Goal: Contribute content: Contribute content

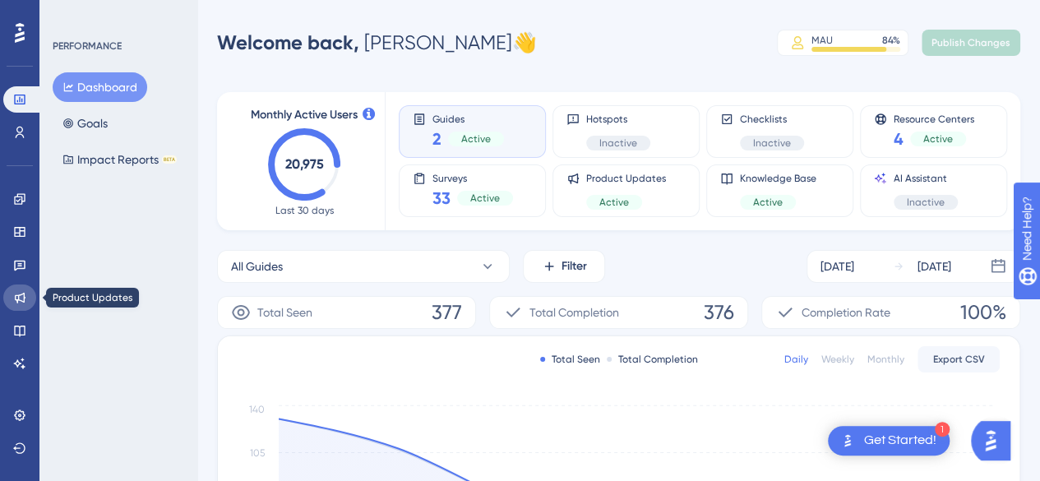
click at [25, 297] on icon at bounding box center [20, 298] width 11 height 11
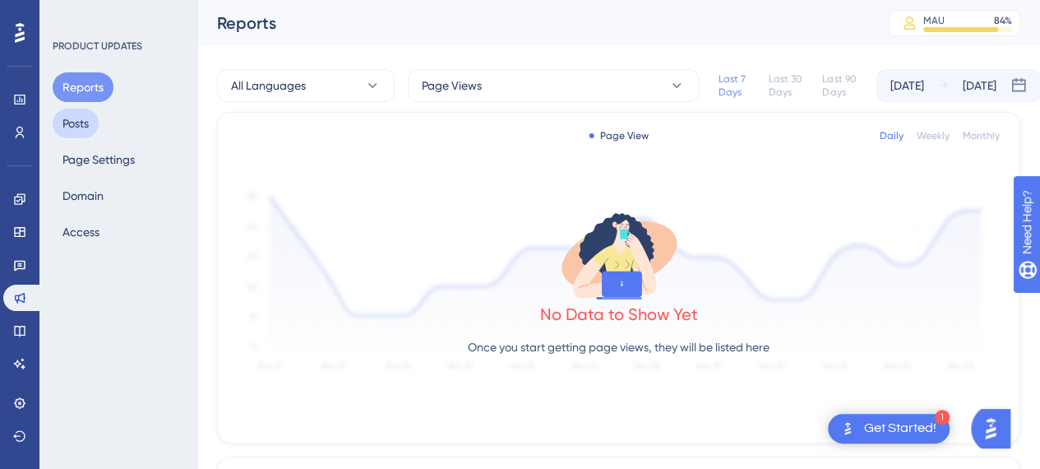
click at [86, 118] on button "Posts" at bounding box center [76, 124] width 46 height 30
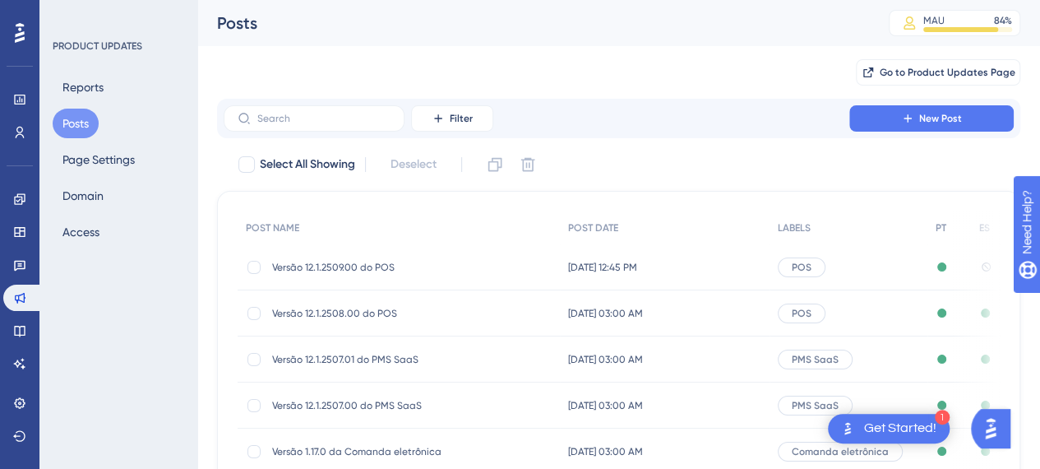
click at [370, 264] on span "Versão 12.1.2509.00 do POS" at bounding box center [403, 267] width 263 height 13
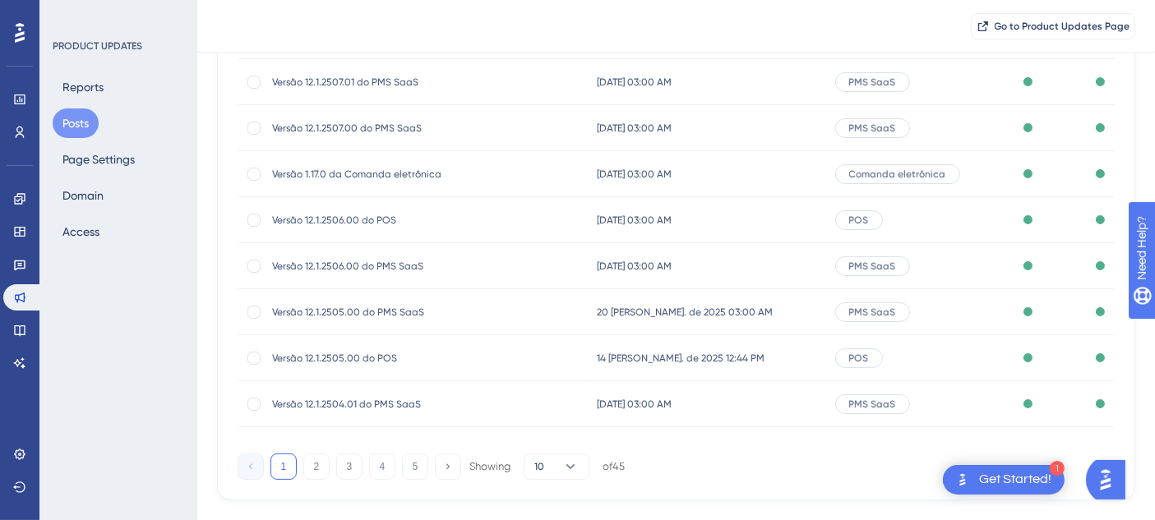
scroll to position [321, 0]
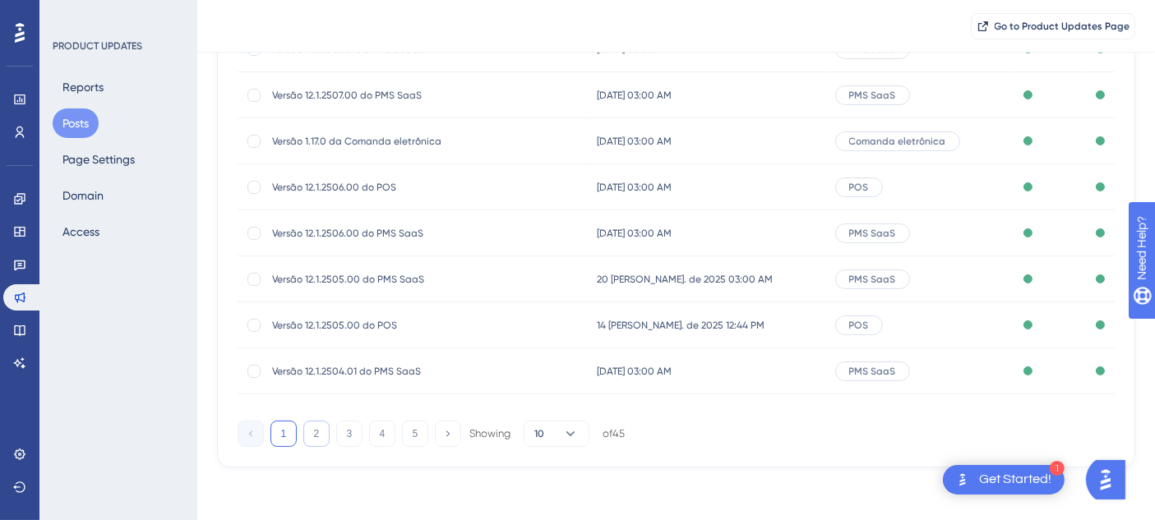
click at [306, 430] on button "2" at bounding box center [316, 434] width 26 height 26
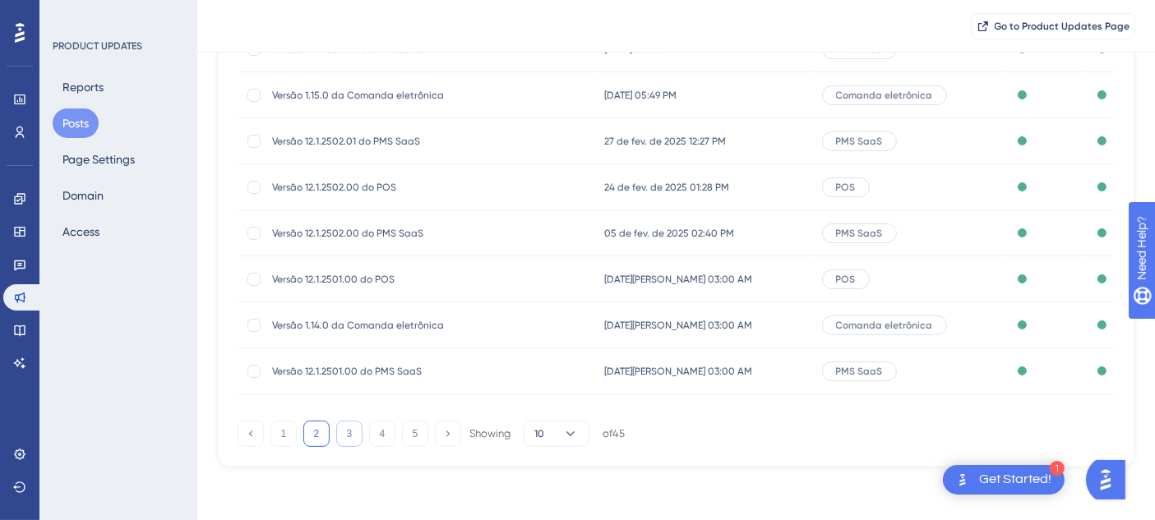
click at [352, 435] on button "3" at bounding box center [349, 434] width 26 height 26
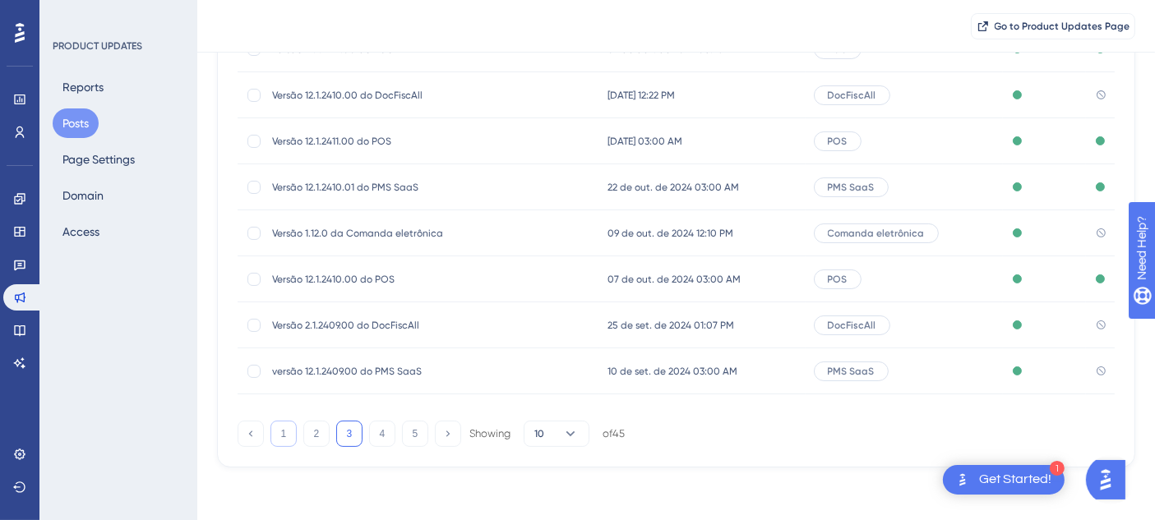
click at [286, 436] on button "1" at bounding box center [283, 434] width 26 height 26
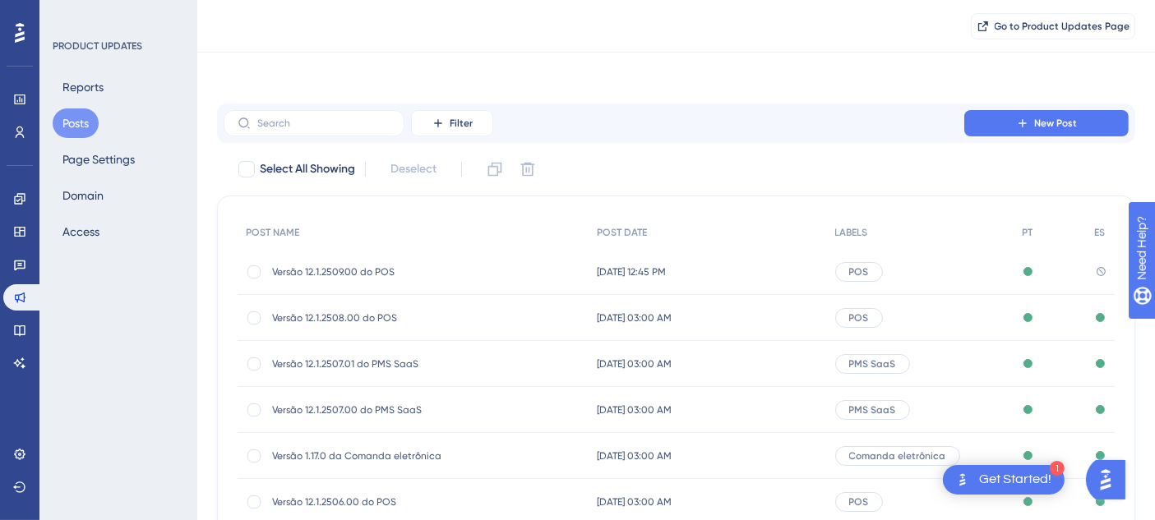
scroll to position [0, 0]
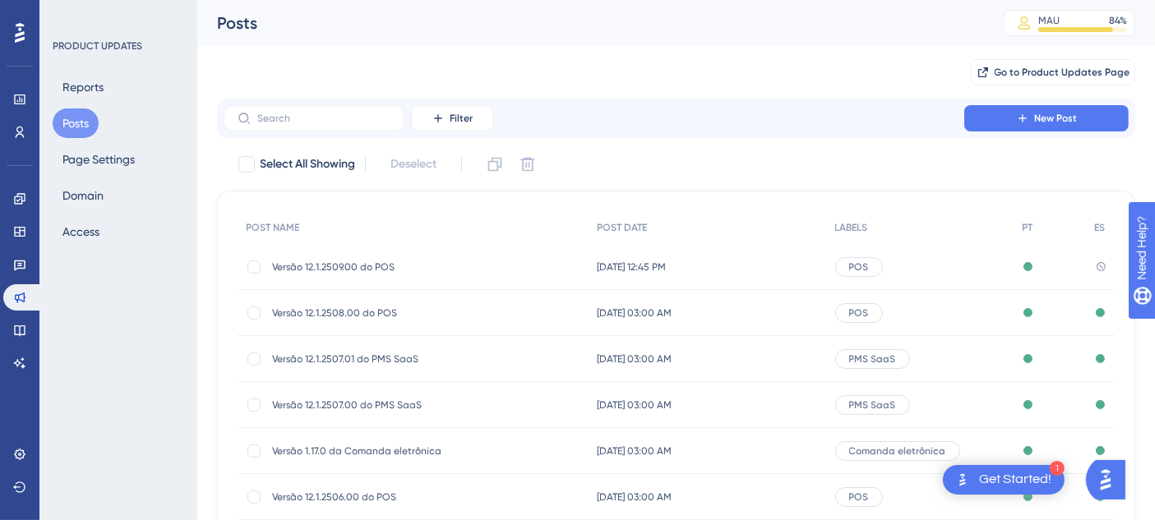
click at [437, 264] on span "Versão 12.1.2509.00 do POS" at bounding box center [403, 267] width 263 height 13
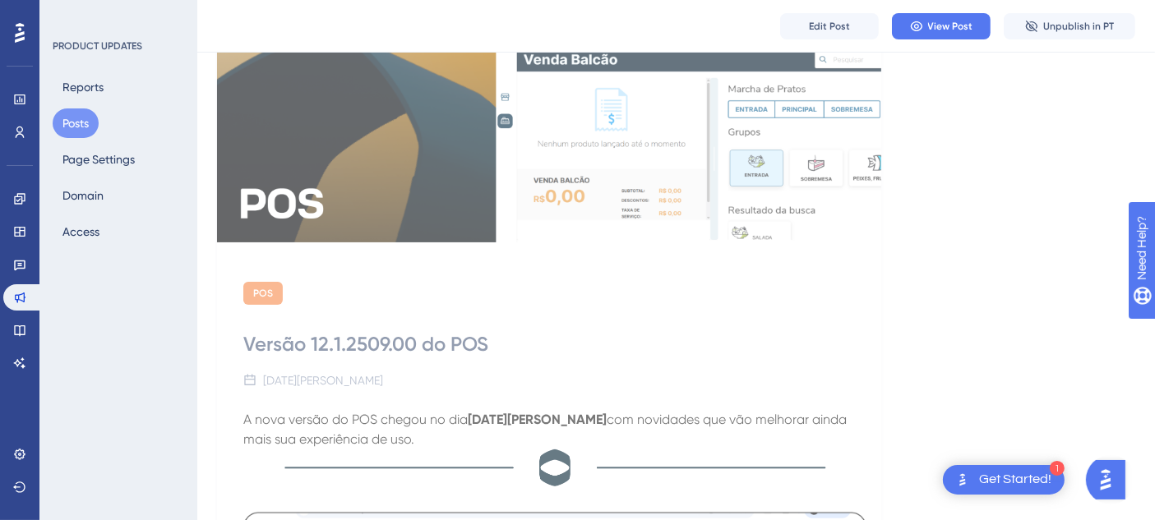
scroll to position [183, 0]
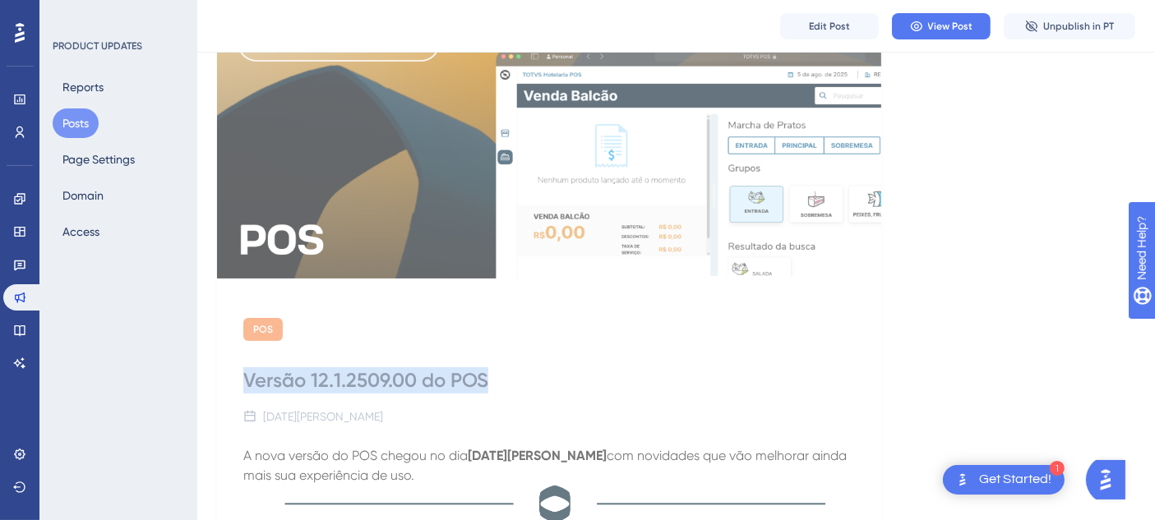
drag, startPoint x: 244, startPoint y: 380, endPoint x: 535, endPoint y: 370, distance: 291.2
click at [535, 370] on div "Versão 12.1.2509.00 do POS" at bounding box center [549, 381] width 612 height 26
copy div "Versão 12.1.2509.00 do POS"
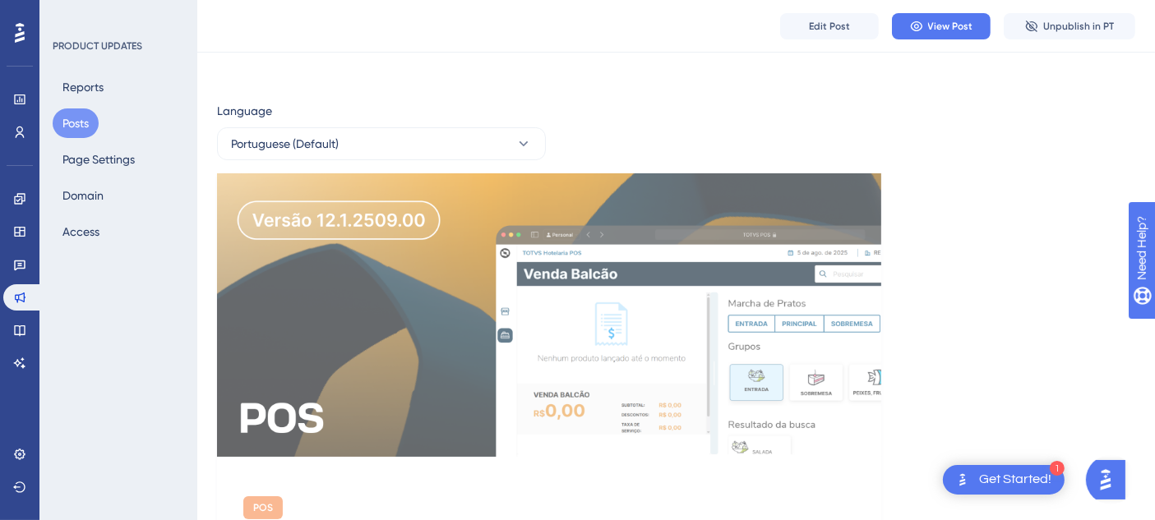
scroll to position [0, 0]
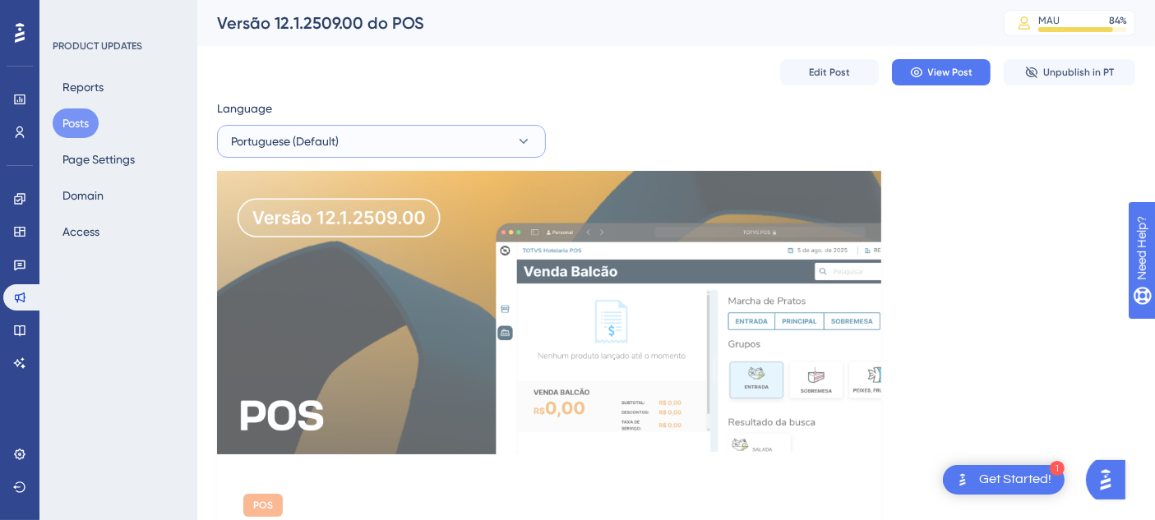
click at [465, 146] on button "Portuguese (Default)" at bounding box center [381, 141] width 329 height 33
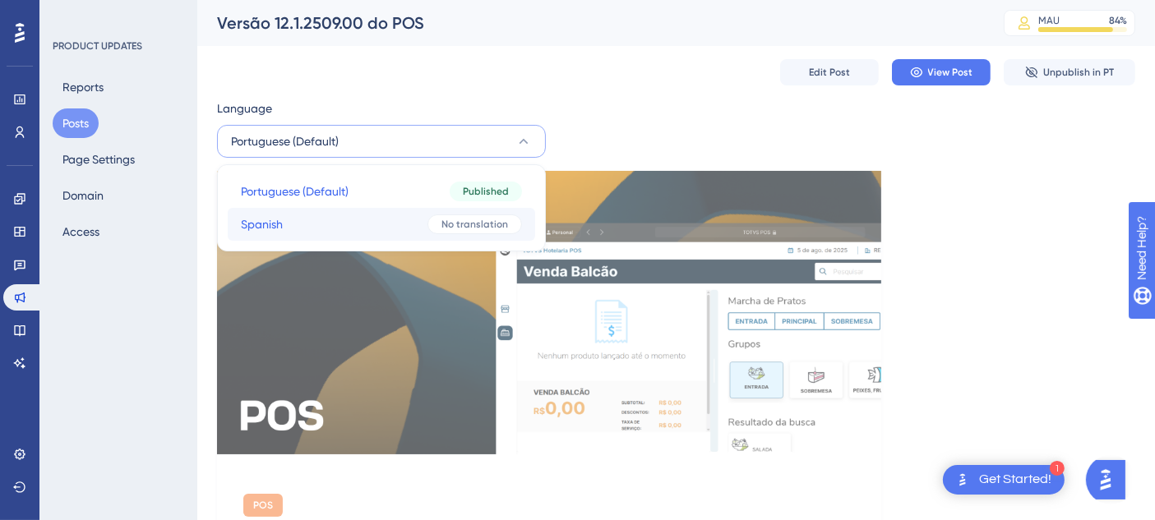
click at [426, 212] on button "Spanish Spanish No translation" at bounding box center [381, 224] width 307 height 33
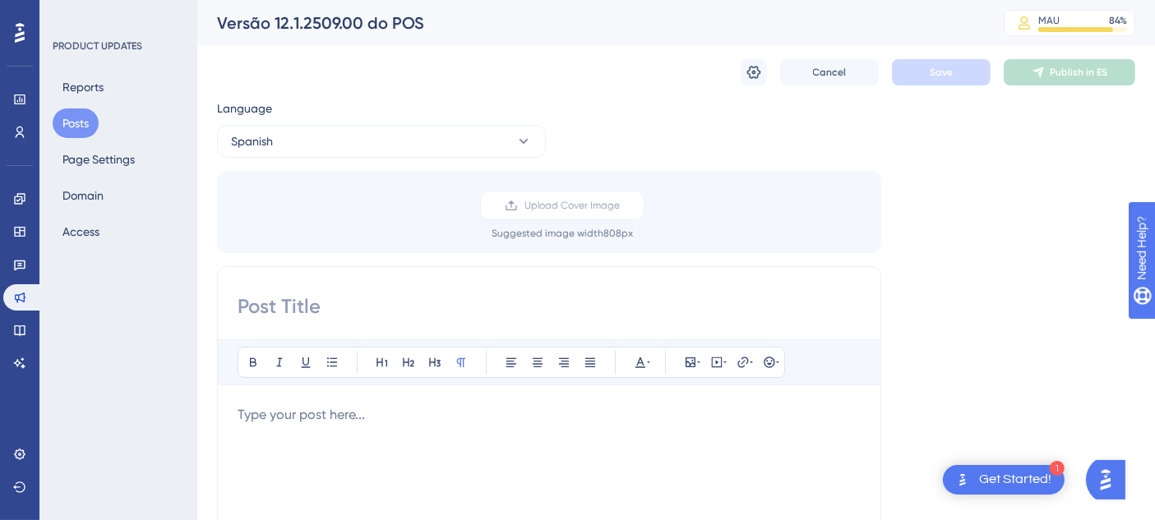
click at [321, 307] on input at bounding box center [549, 307] width 623 height 26
paste input "Versión 12.1.2509.00 del POS"
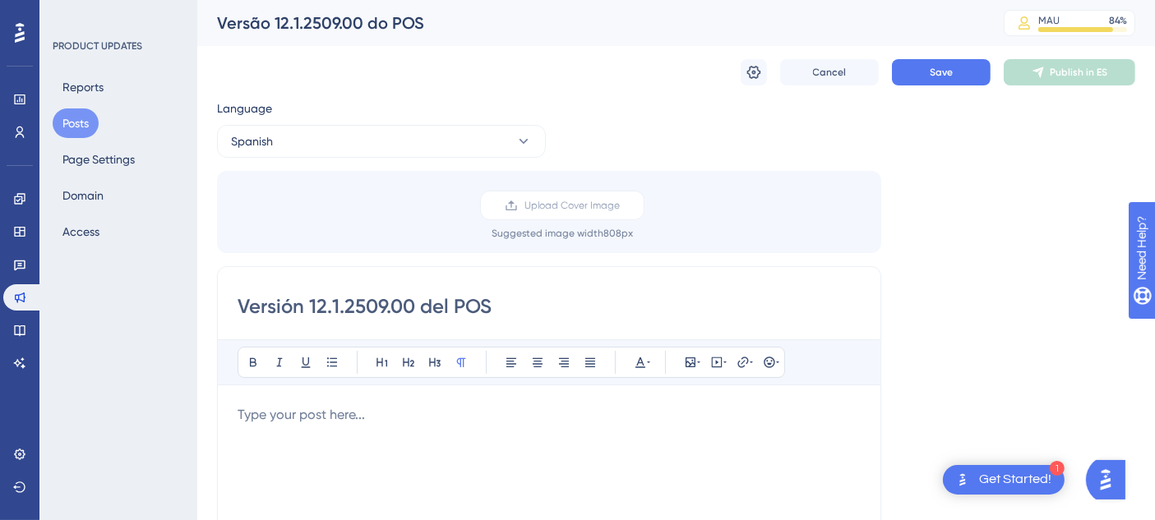
type input "Versión 12.1.2509.00 del POS"
click at [1019, 225] on div "Language Spanish Upload Cover Image Suggested image width 808 px Versión 12.1.2…" at bounding box center [676, 489] width 918 height 781
click at [547, 212] on label "Upload Cover Image" at bounding box center [562, 206] width 164 height 30
click at [620, 206] on input "Upload Cover Image" at bounding box center [620, 206] width 0 height 0
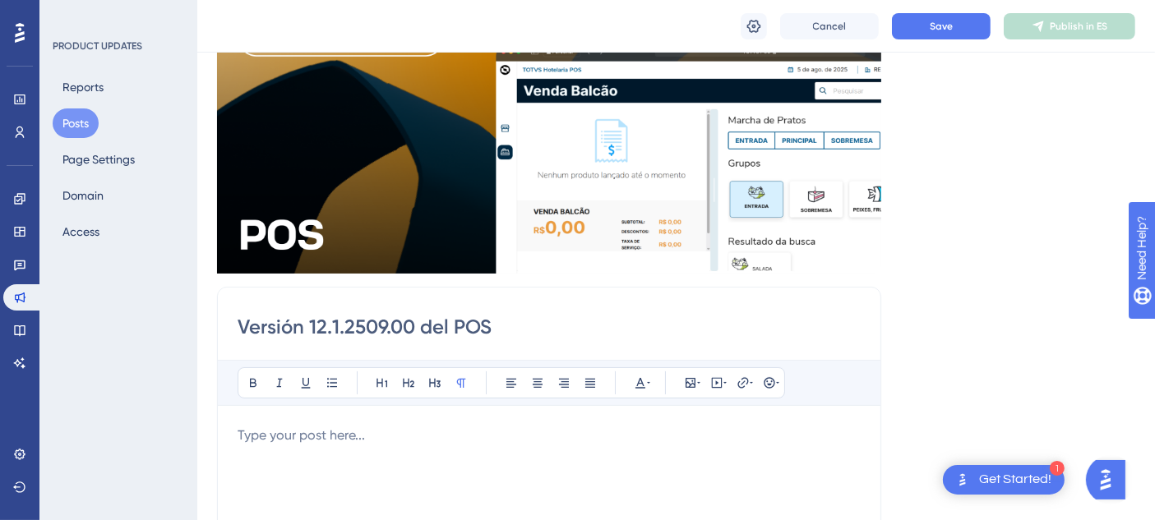
scroll to position [91, 0]
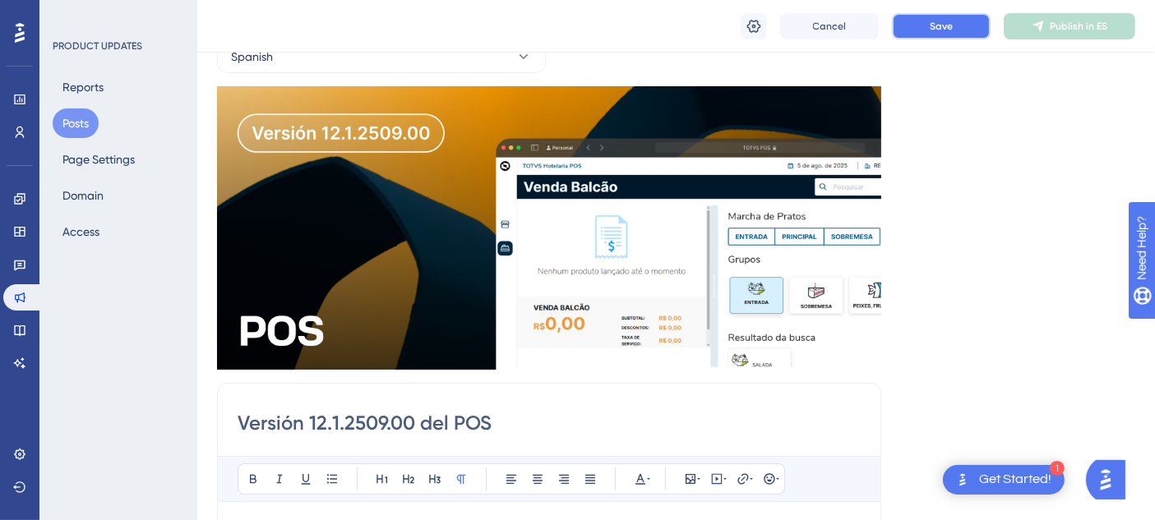
click at [922, 34] on button "Save" at bounding box center [941, 26] width 99 height 26
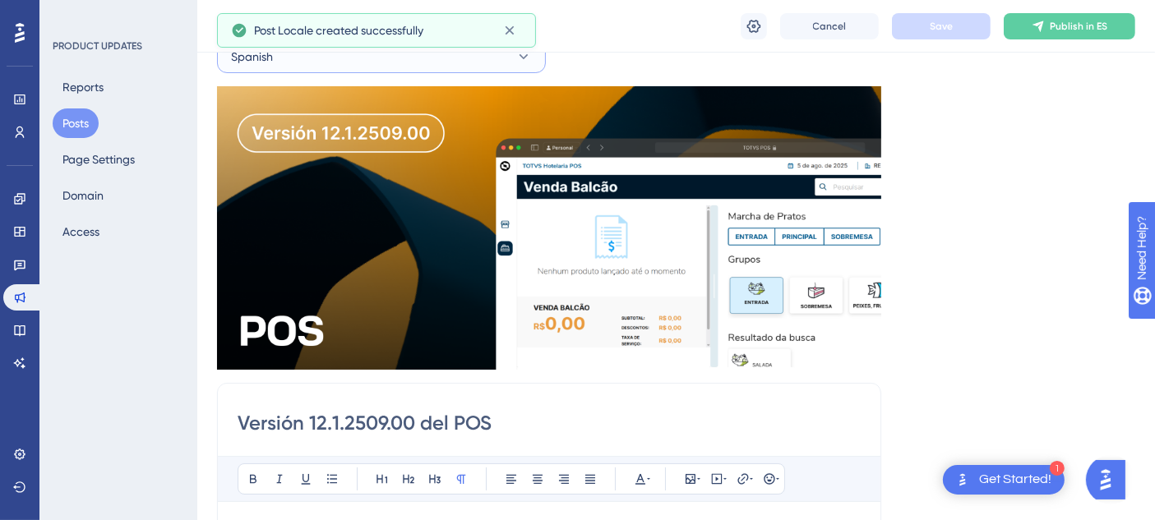
click at [371, 57] on button "Spanish" at bounding box center [381, 56] width 329 height 33
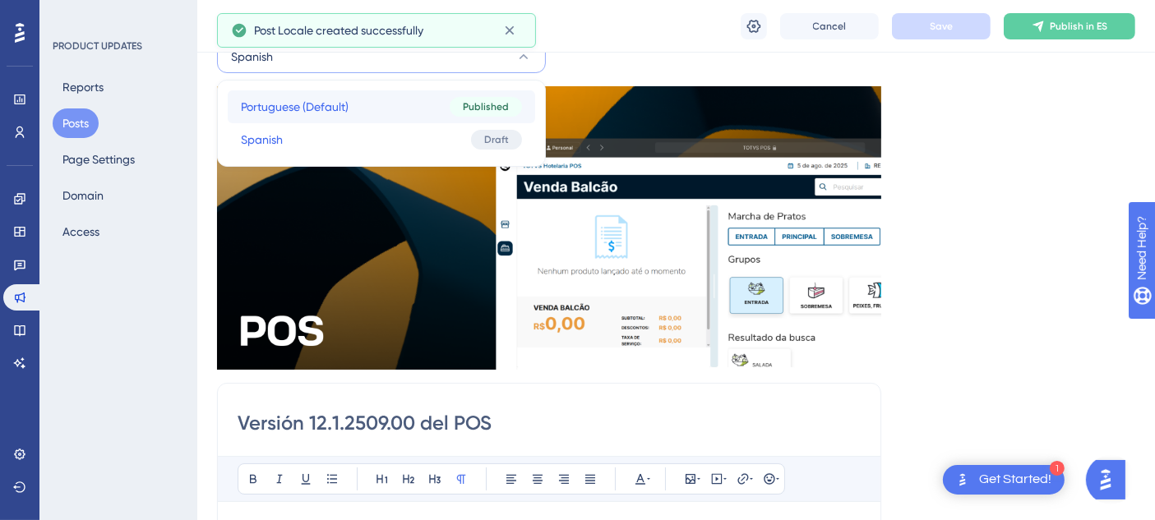
click at [363, 103] on button "Portuguese (Default) Portuguese (Default) Published" at bounding box center [381, 106] width 307 height 33
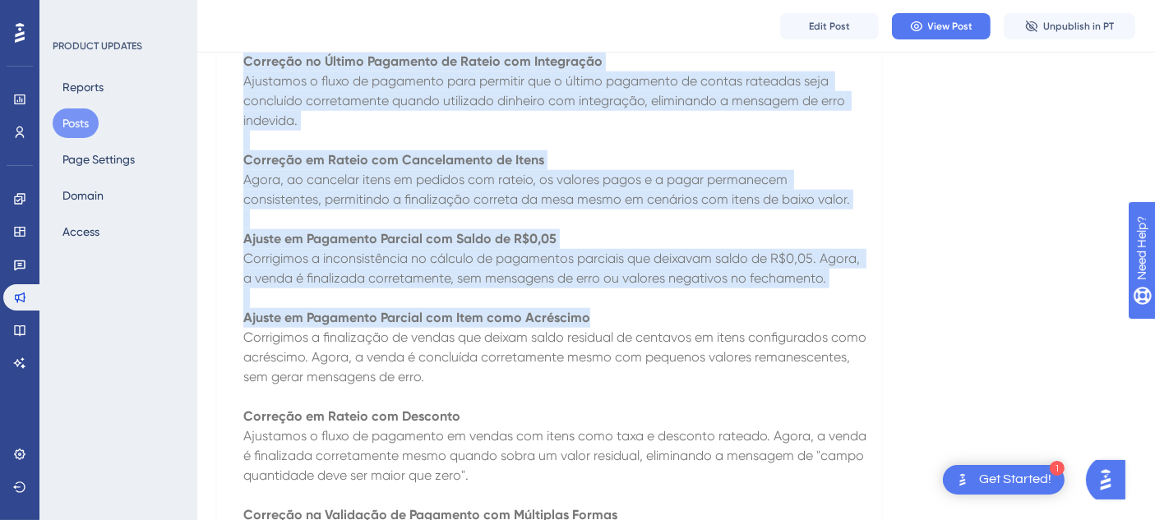
scroll to position [1764, 0]
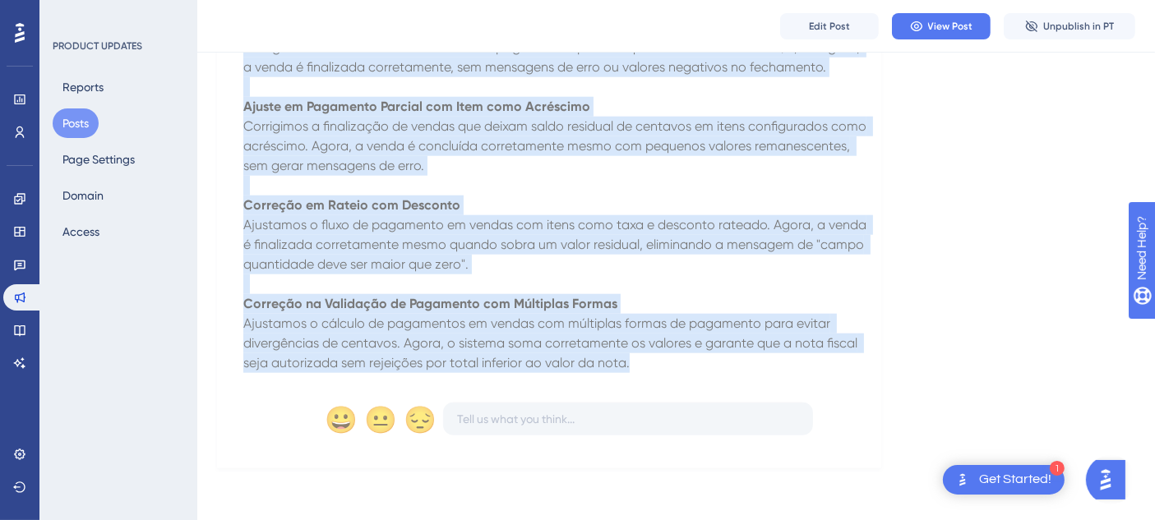
drag, startPoint x: 238, startPoint y: 273, endPoint x: 737, endPoint y: 363, distance: 506.2
copy div "L ipsu dolors am CON adipis el sed 56 do Eiusmo te 3497 inc utlaboree dol mag a…"
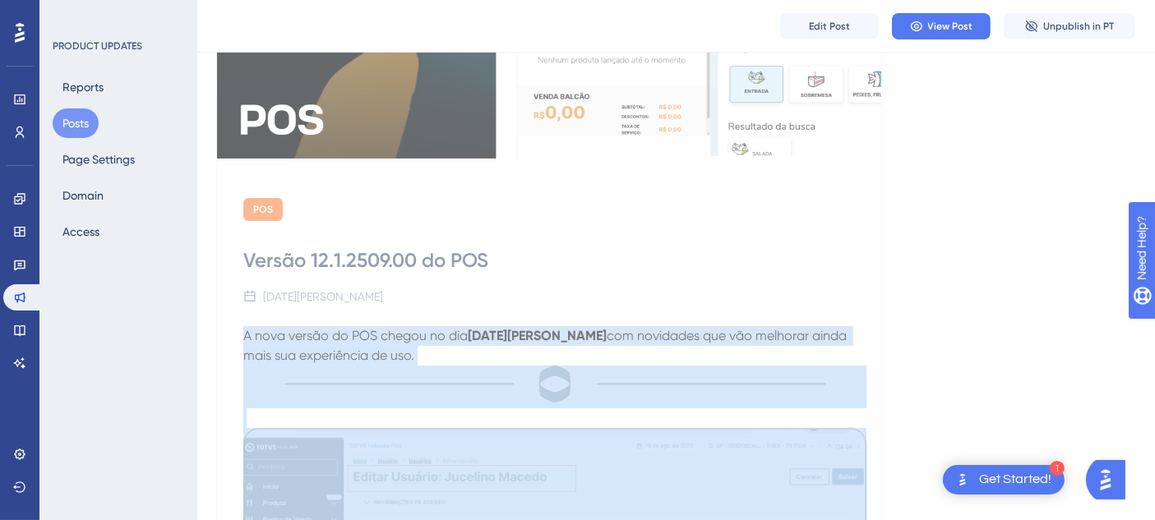
scroll to position [28, 0]
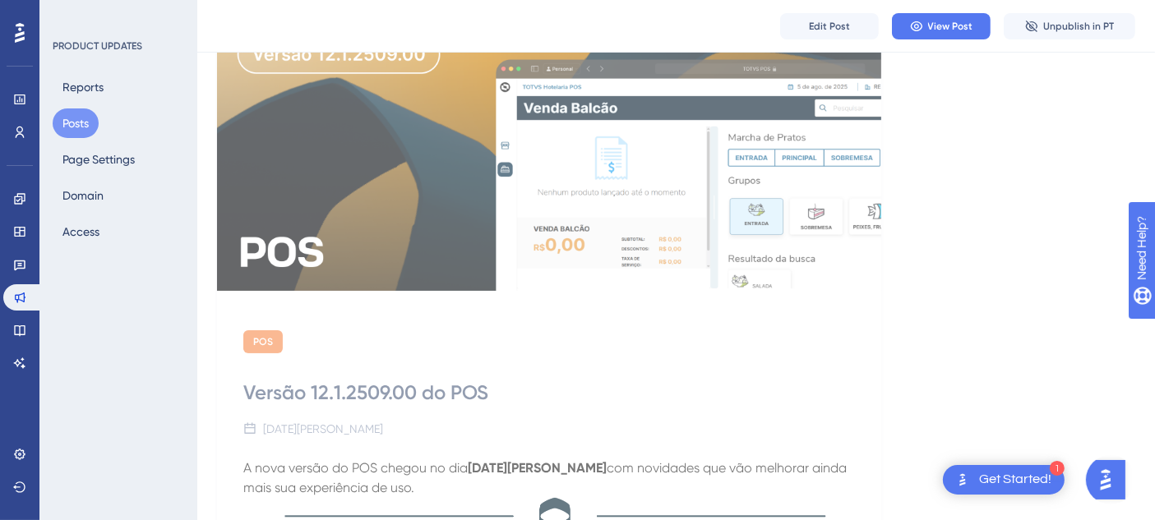
scroll to position [0, 0]
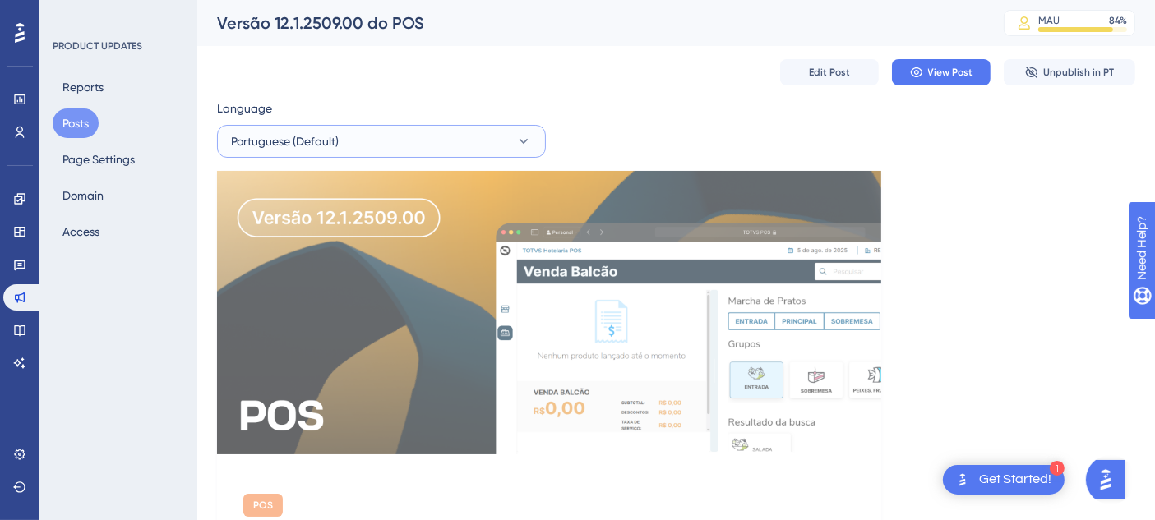
click at [366, 140] on button "Portuguese (Default)" at bounding box center [381, 141] width 329 height 33
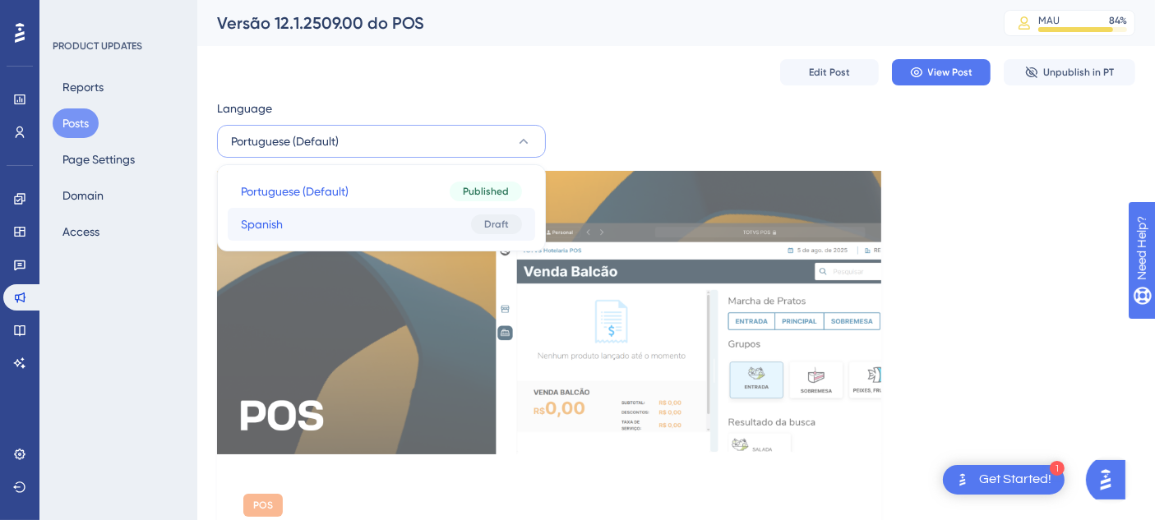
click at [368, 211] on button "Spanish Spanish Draft" at bounding box center [381, 224] width 307 height 33
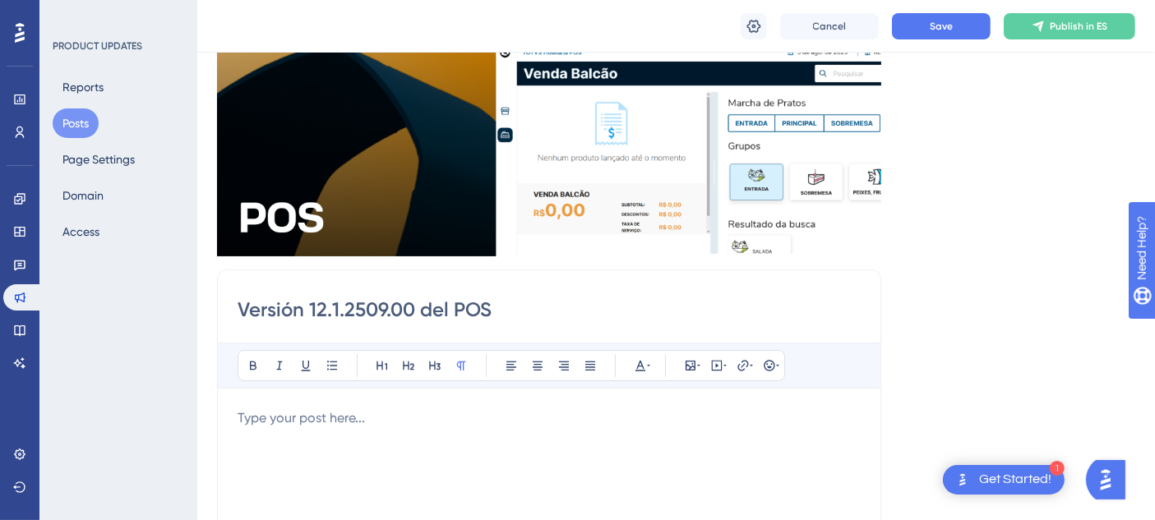
scroll to position [270, 0]
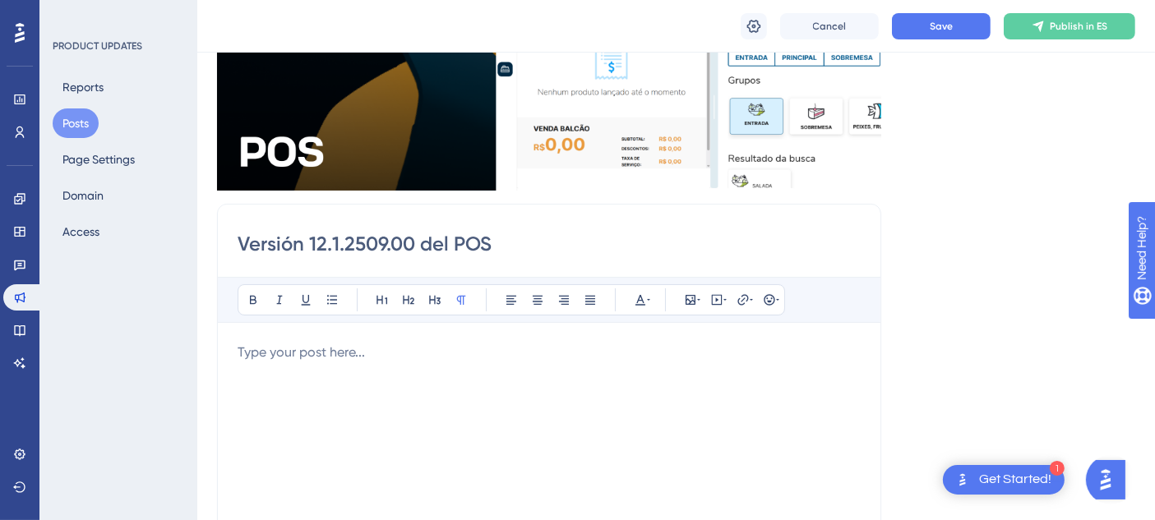
click at [352, 369] on div at bounding box center [549, 524] width 623 height 362
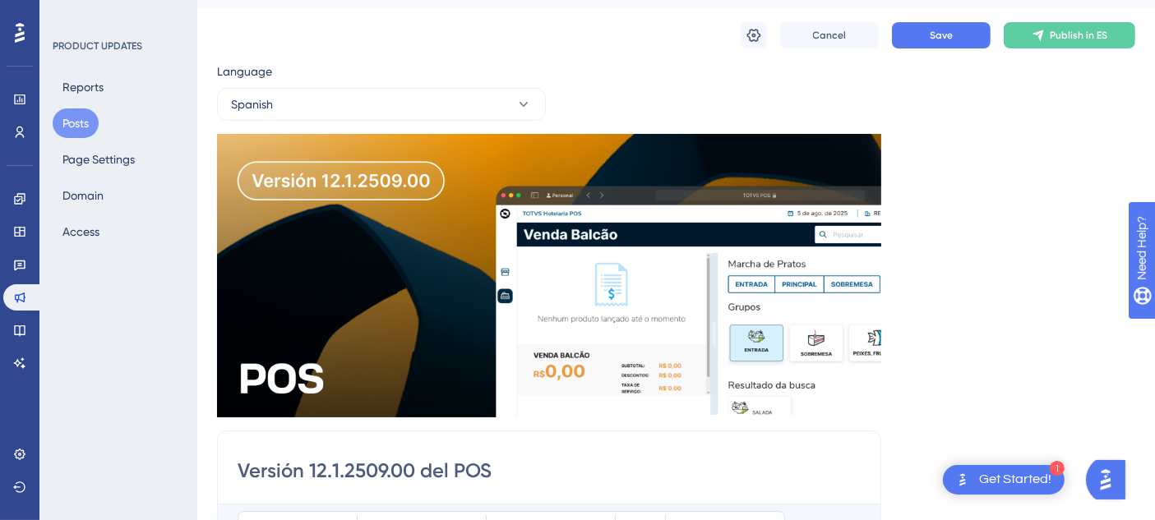
scroll to position [0, 0]
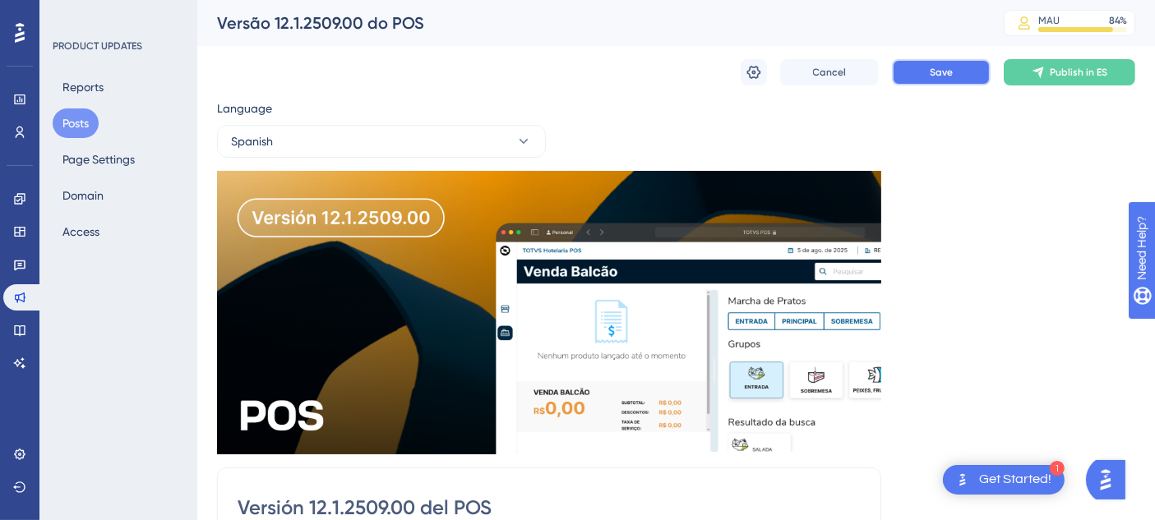
click at [909, 81] on button "Save" at bounding box center [941, 72] width 99 height 26
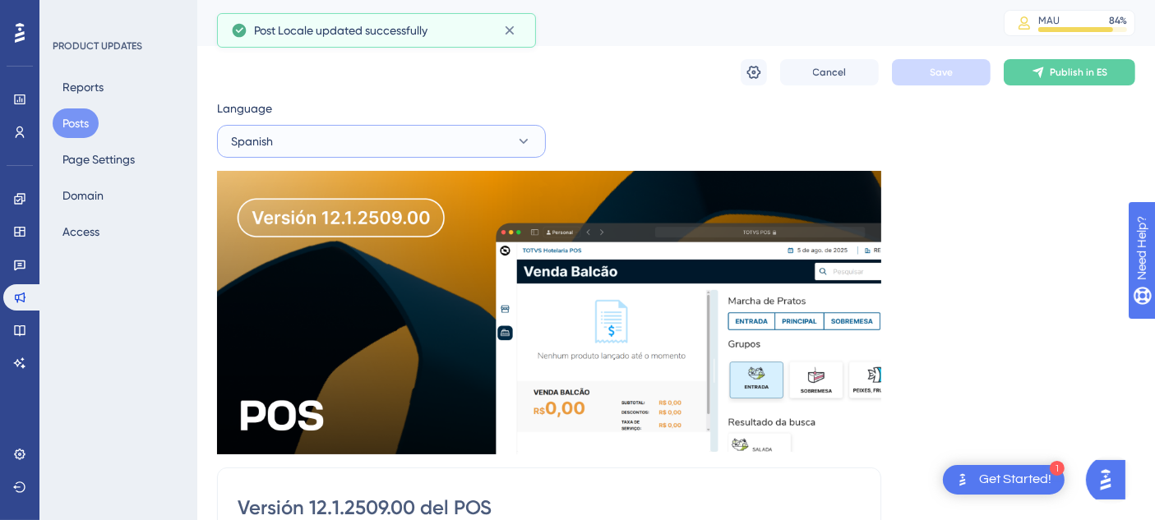
click at [303, 141] on button "Spanish" at bounding box center [381, 141] width 329 height 33
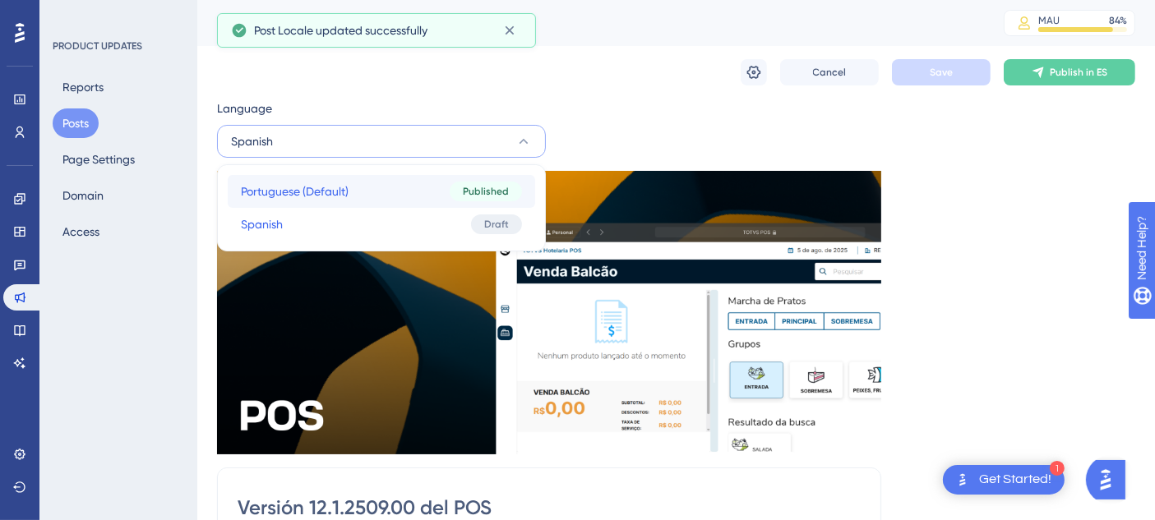
click at [298, 186] on span "Portuguese (Default)" at bounding box center [295, 192] width 108 height 20
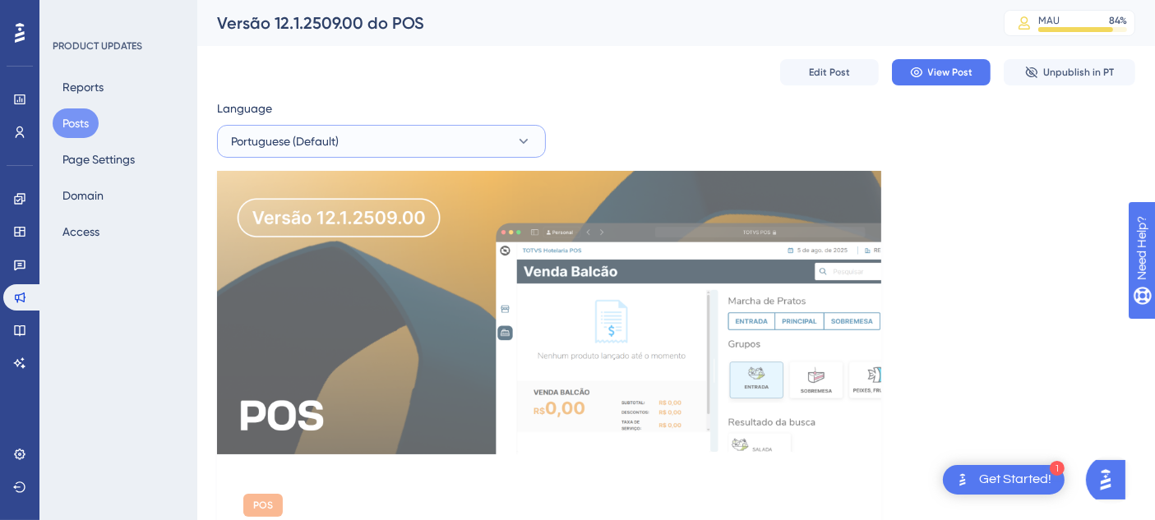
click at [402, 130] on button "Portuguese (Default)" at bounding box center [381, 141] width 329 height 33
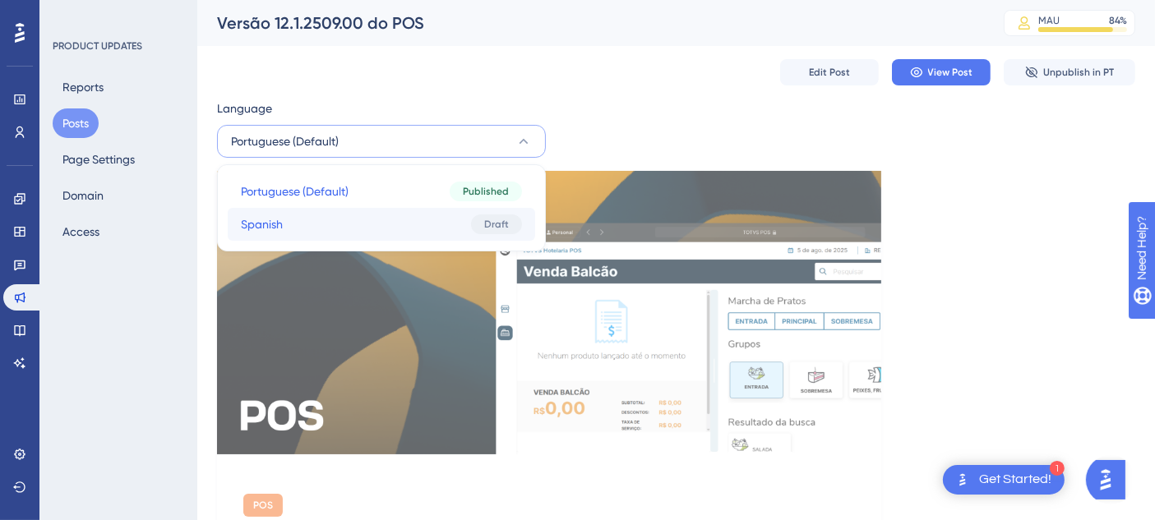
click at [390, 216] on button "Spanish Spanish Draft" at bounding box center [381, 224] width 307 height 33
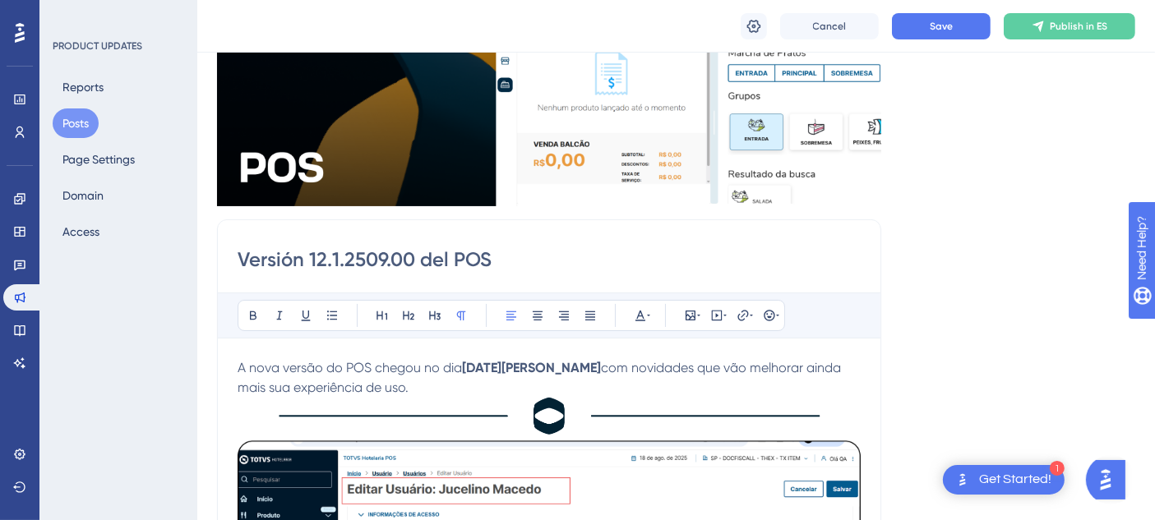
scroll to position [240, 0]
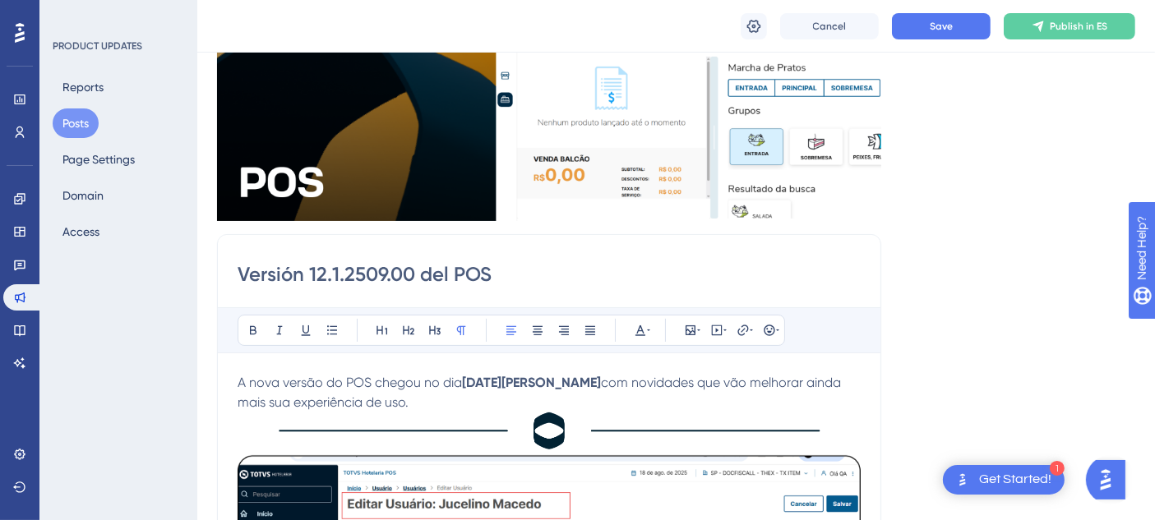
drag, startPoint x: 239, startPoint y: 377, endPoint x: 411, endPoint y: 406, distance: 174.4
click at [411, 406] on p "A nova versão do POS chegou no dia [DATE][PERSON_NAME] com novidades que vão me…" at bounding box center [549, 392] width 623 height 39
copy p "A nova versão do POS chegou no dia [DATE][PERSON_NAME] com novidades que vão me…"
click at [451, 390] on p "A nova versão do POS chegou no dia [DATE][PERSON_NAME] com novidades que vão me…" at bounding box center [549, 392] width 623 height 39
click at [472, 386] on strong "[DATE][PERSON_NAME]" at bounding box center [531, 383] width 139 height 16
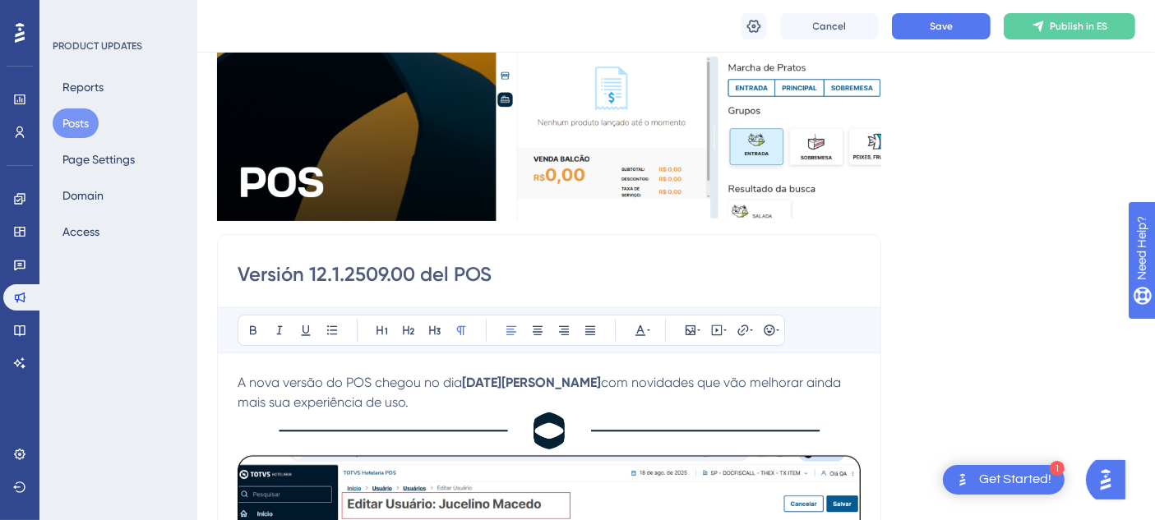
click at [571, 379] on strong "[DATE][PERSON_NAME]" at bounding box center [531, 383] width 139 height 16
click at [434, 395] on p "A nova versão do POS chegou no dia [DATE][PERSON_NAME] com novidades que vão me…" at bounding box center [549, 392] width 623 height 39
drag, startPoint x: 439, startPoint y: 386, endPoint x: 566, endPoint y: 388, distance: 126.6
click at [566, 388] on span "La nueva versión del POS llegó el [DATE][PERSON_NAME] con novedades que mejorar…" at bounding box center [536, 392] width 597 height 35
click at [653, 378] on span "con novedades que mejorarán aún más tu experiencia de uso." at bounding box center [535, 392] width 594 height 35
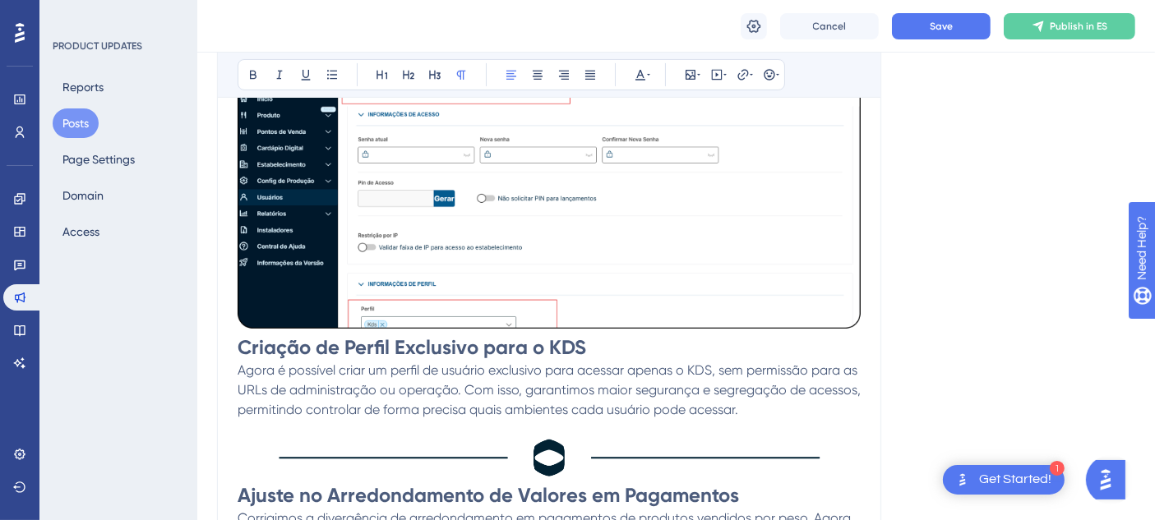
scroll to position [697, 0]
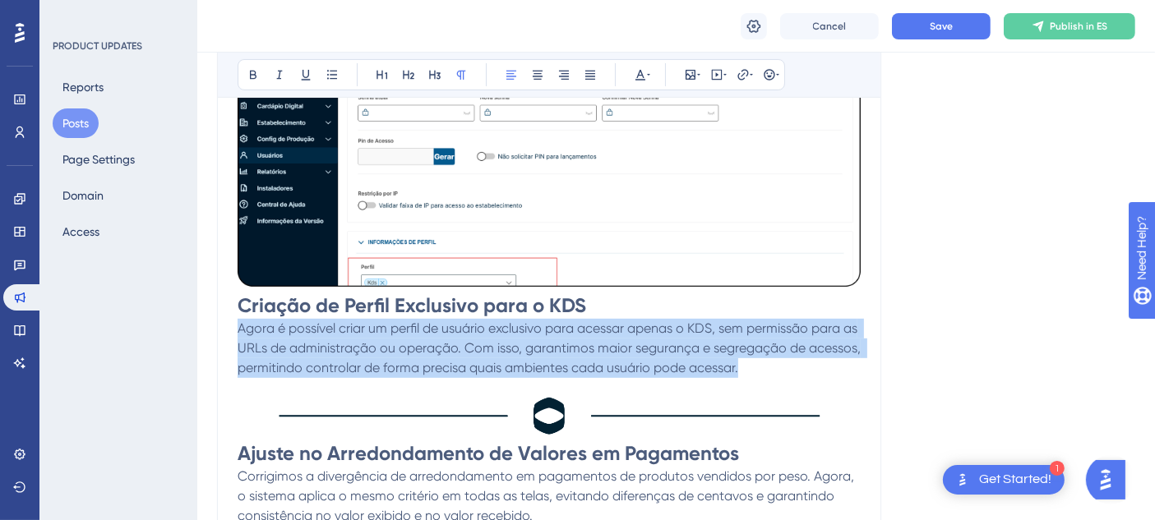
drag, startPoint x: 238, startPoint y: 330, endPoint x: 744, endPoint y: 372, distance: 507.4
click at [744, 372] on p "Agora é possível criar um perfil de usuário exclusivo para acessar apenas o KDS…" at bounding box center [549, 348] width 623 height 59
copy span "Agora é possível criar um perfil de usuário exclusivo para acessar apenas o KDS…"
click at [239, 333] on span "Agora é possível criar um perfil de usuário exclusivo para acessar apenas o KDS…" at bounding box center [551, 348] width 626 height 55
drag, startPoint x: 241, startPoint y: 333, endPoint x: 742, endPoint y: 370, distance: 502.1
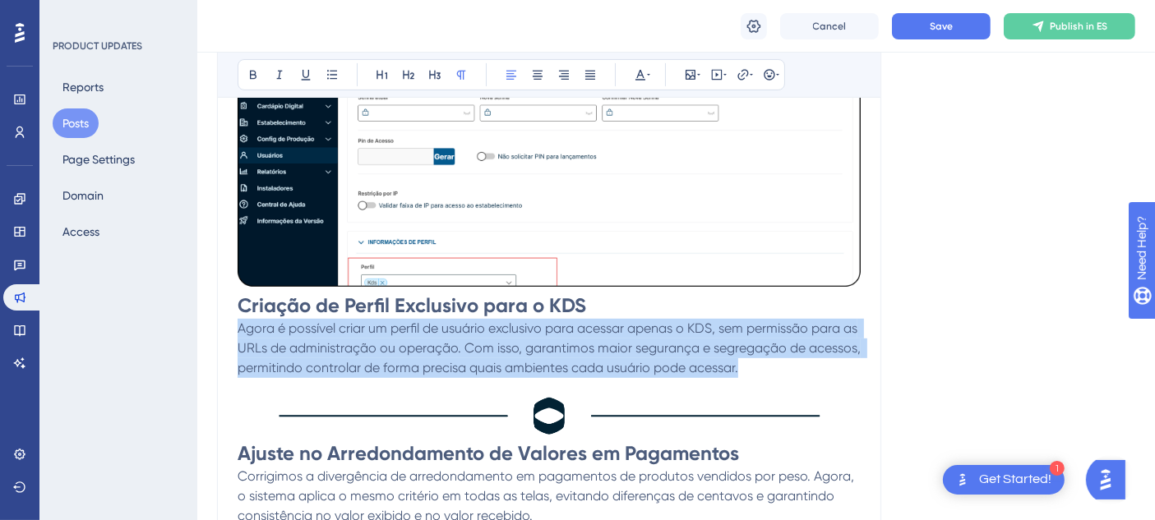
click at [742, 370] on p "Agora é possível criar um perfil de usuário exclusivo para acessar apenas o KDS…" at bounding box center [549, 348] width 623 height 59
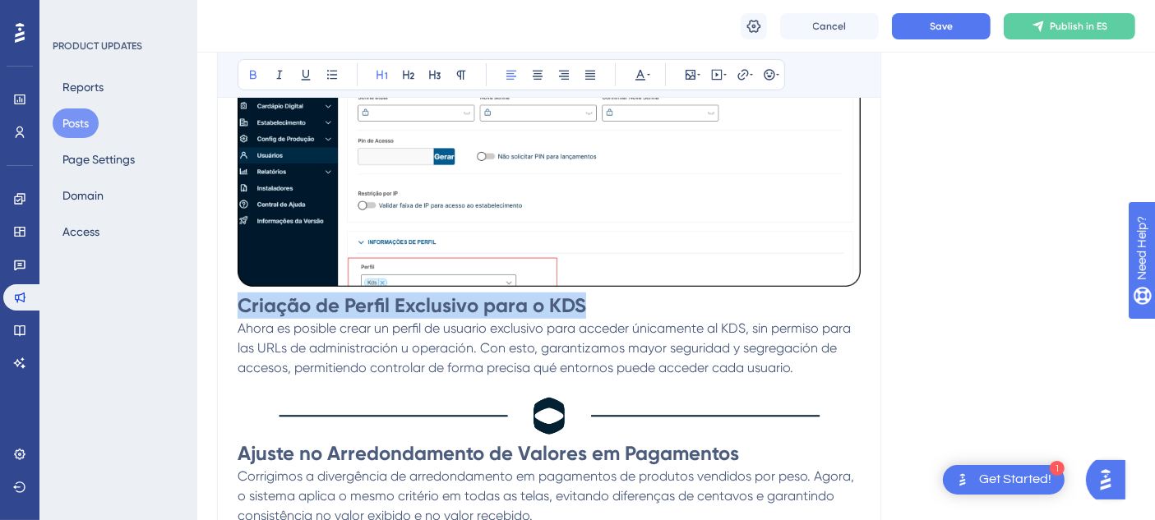
drag, startPoint x: 584, startPoint y: 309, endPoint x: 234, endPoint y: 310, distance: 349.4
copy strong "Criação de Perfil Exclusivo para o KDS"
click at [257, 309] on strong "Criação de Perfil Exclusivo para o KDS" at bounding box center [412, 306] width 349 height 24
drag, startPoint x: 243, startPoint y: 306, endPoint x: 580, endPoint y: 312, distance: 336.3
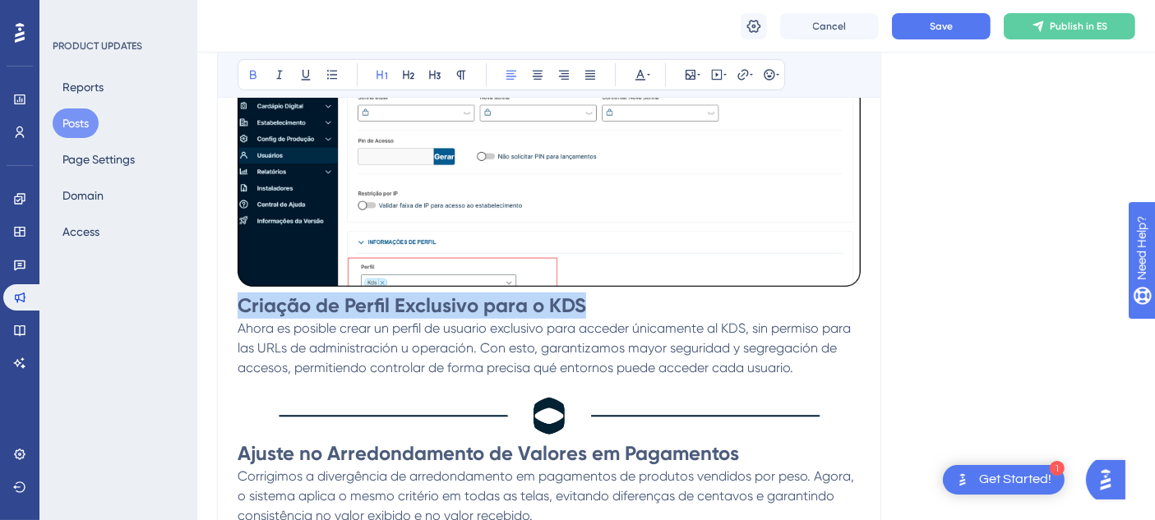
click at [580, 312] on strong "Criação de Perfil Exclusivo para o KDS" at bounding box center [412, 306] width 349 height 24
click at [258, 307] on strong "Criação de Perfil Exclusivo para o KDS" at bounding box center [412, 306] width 349 height 24
drag, startPoint x: 249, startPoint y: 307, endPoint x: 573, endPoint y: 309, distance: 323.9
click at [573, 309] on strong "Criação de Perfil Exclusivo para o KDS" at bounding box center [412, 306] width 349 height 24
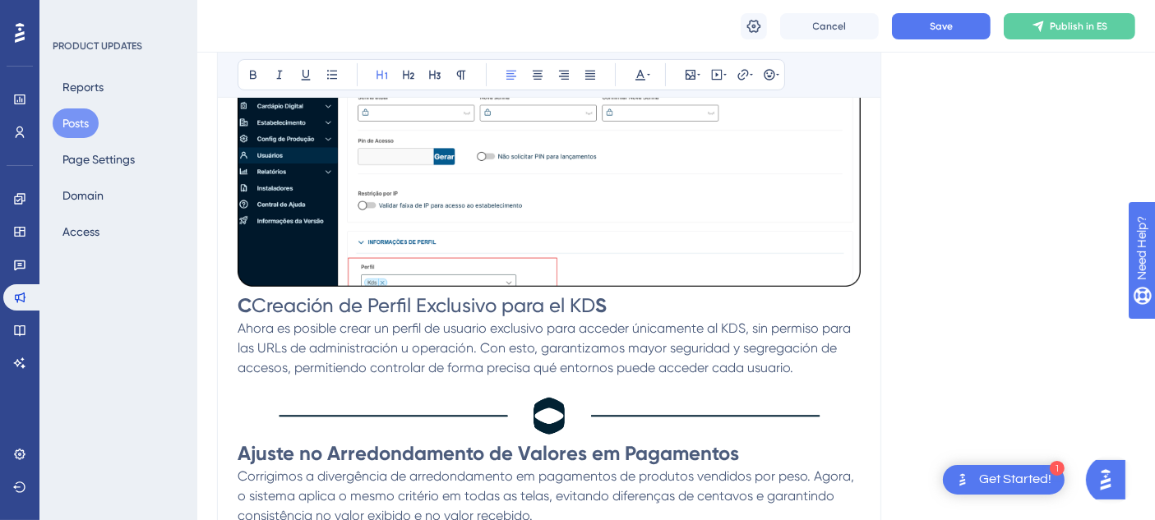
click at [252, 302] on span "Creación de Perfil Exclusivo para el KD" at bounding box center [424, 305] width 344 height 23
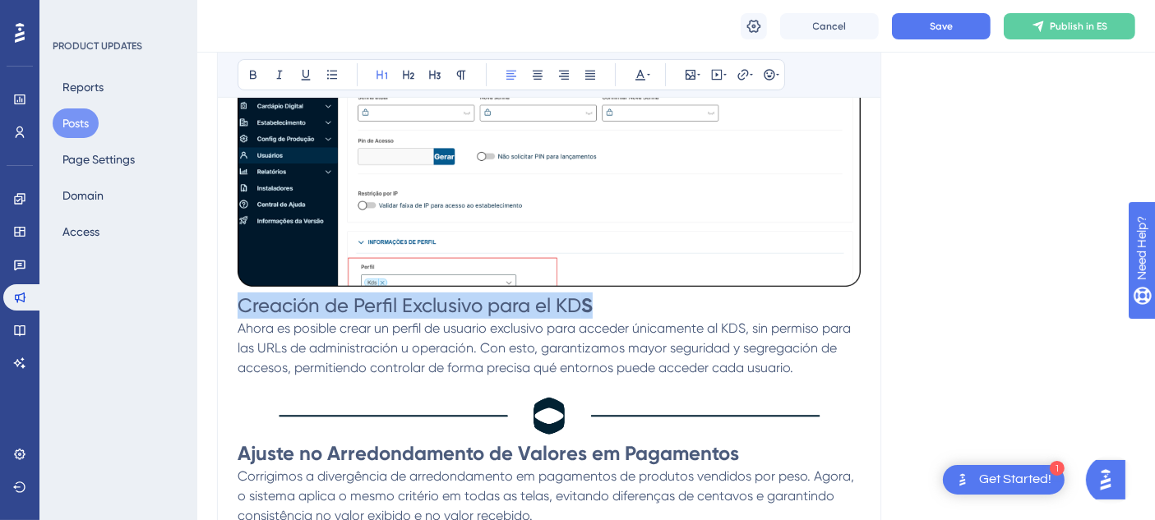
drag, startPoint x: 241, startPoint y: 302, endPoint x: 598, endPoint y: 311, distance: 356.9
click at [598, 311] on h1 "Creación de Perfil Exclusivo para el KD S" at bounding box center [549, 306] width 623 height 26
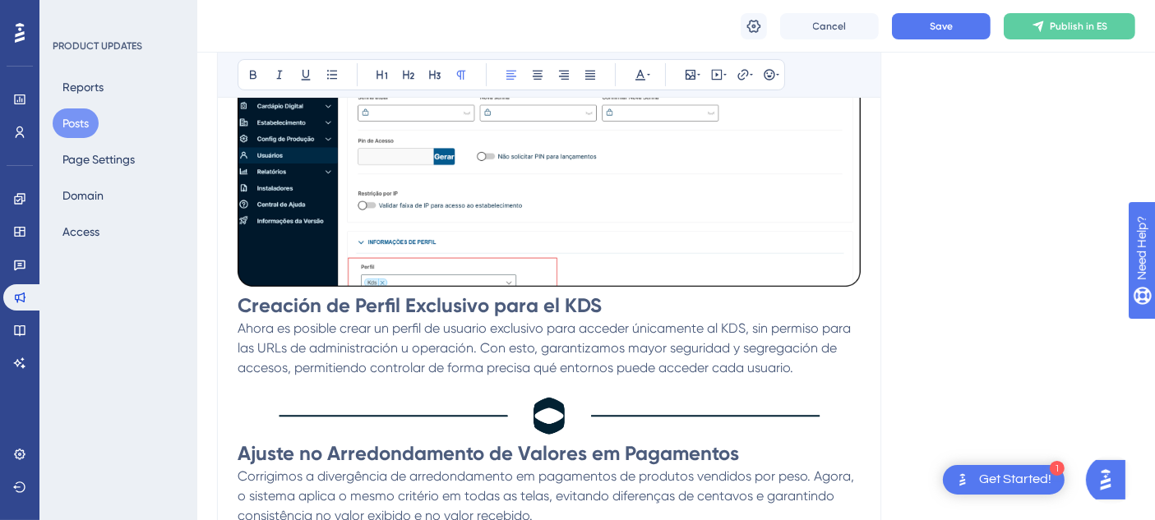
click at [767, 356] on p "Ahora es posible crear un perfil de usuario exclusivo para acceder únicamente a…" at bounding box center [549, 348] width 623 height 59
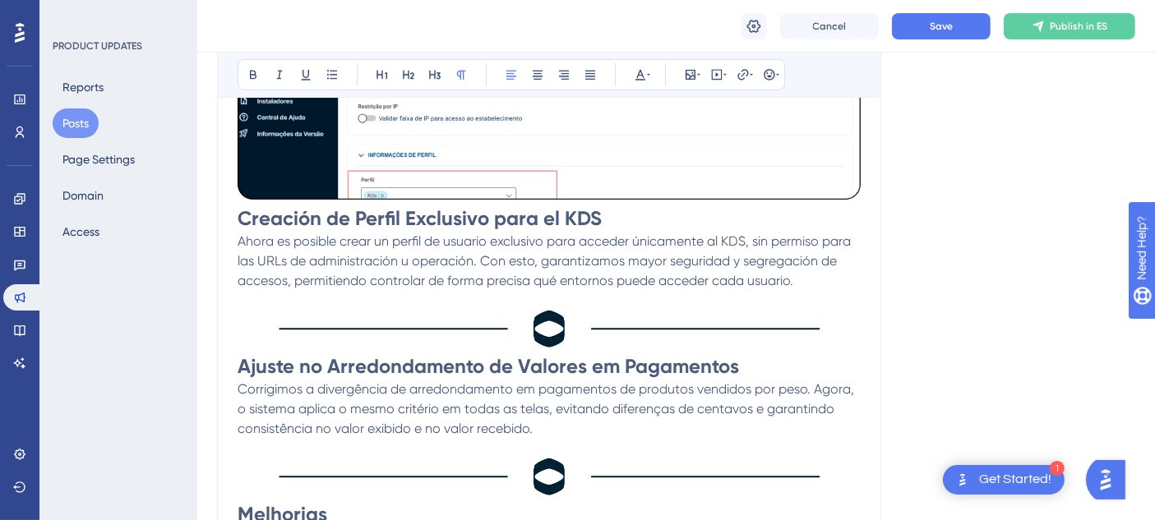
scroll to position [880, 0]
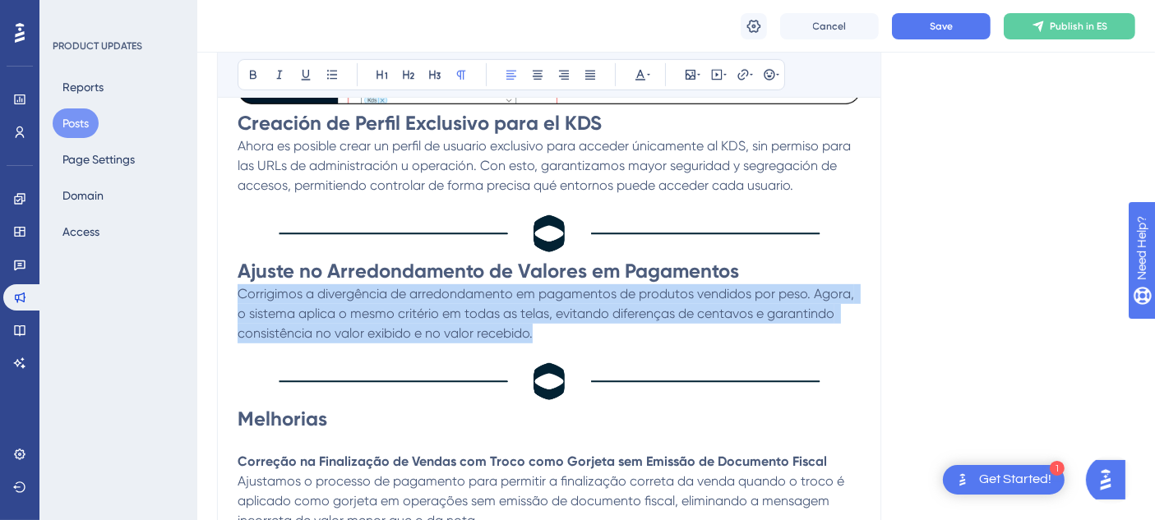
drag, startPoint x: 238, startPoint y: 296, endPoint x: 538, endPoint y: 331, distance: 301.2
click at [538, 331] on p "Corrigimos a divergência de arredondamento em pagamentos de produtos vendidos p…" at bounding box center [549, 313] width 623 height 59
copy span "Corrigimos a divergência de arredondamento em pagamentos de produtos vendidos p…"
click at [240, 298] on span "Corrigimos a divergência de arredondamento em pagamentos de produtos vendidos p…" at bounding box center [548, 313] width 620 height 55
drag, startPoint x: 240, startPoint y: 298, endPoint x: 531, endPoint y: 335, distance: 293.5
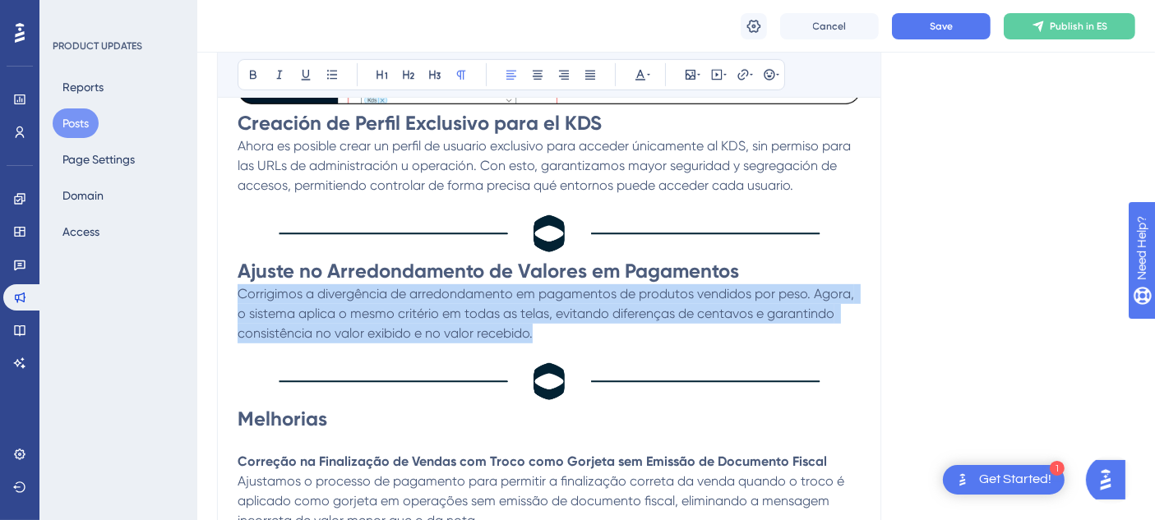
click at [531, 335] on span "Corrigimos a divergência de arredondamento em pagamentos de produtos vendidos p…" at bounding box center [548, 313] width 620 height 55
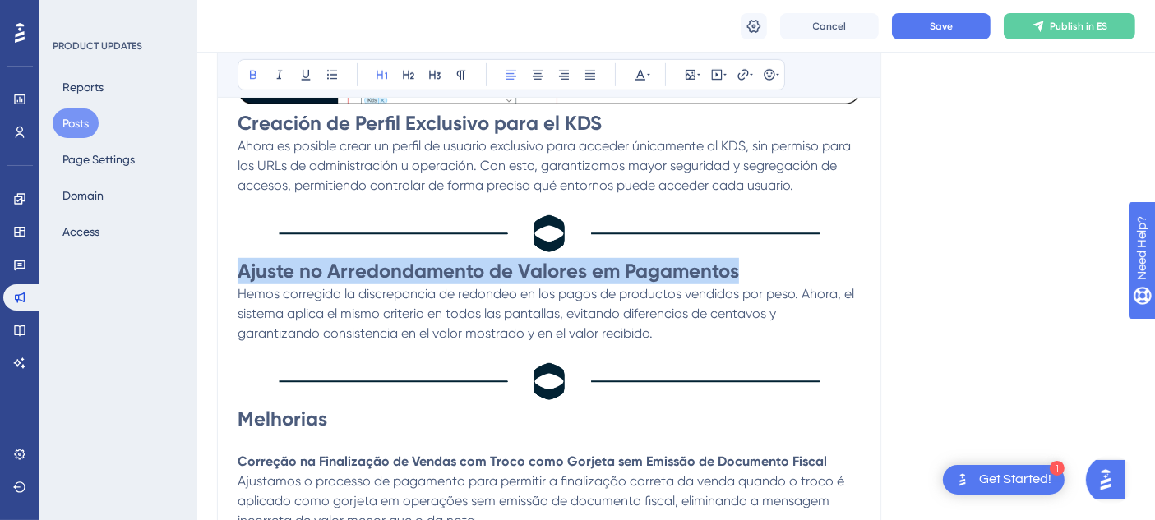
drag, startPoint x: 242, startPoint y: 271, endPoint x: 742, endPoint y: 273, distance: 499.9
click at [742, 273] on h1 "Ajuste no Arredondamento de Valores em Pagamentos" at bounding box center [549, 271] width 623 height 26
copy strong "Ajuste no Arredondamento de Valores em Pagamentos"
click at [243, 270] on strong "Ajuste no Arredondamento de Valores em Pagamentos" at bounding box center [489, 271] width 502 height 24
drag, startPoint x: 242, startPoint y: 270, endPoint x: 719, endPoint y: 280, distance: 476.9
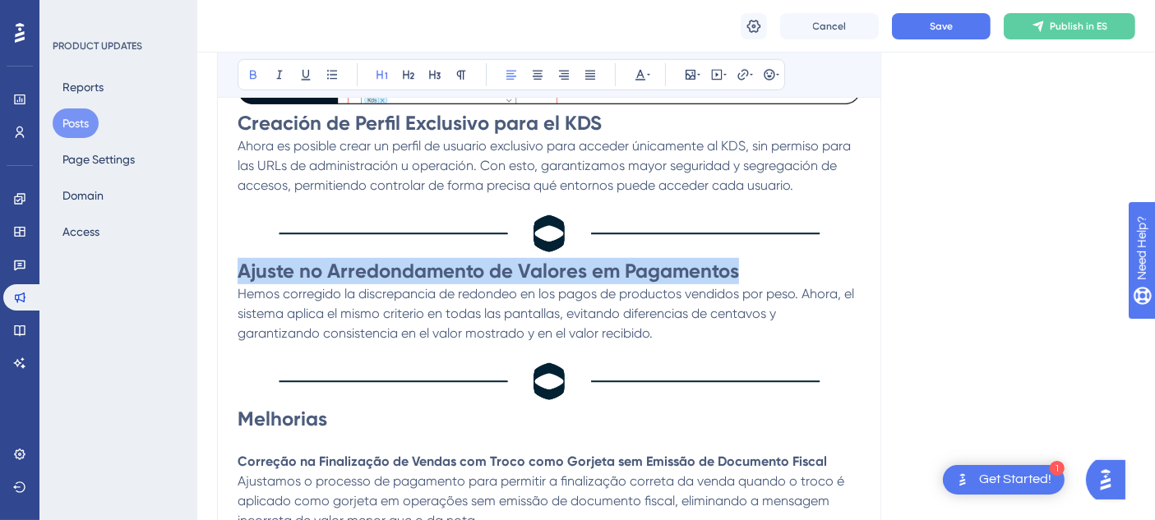
click at [719, 280] on strong "Ajuste no Arredondamento de Valores em Pagamentos" at bounding box center [489, 271] width 502 height 24
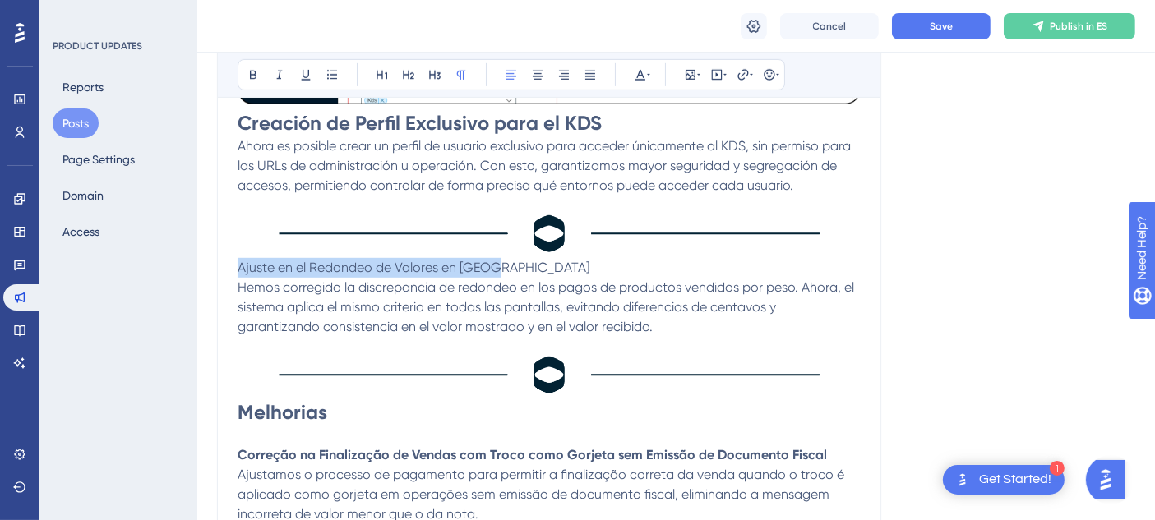
drag, startPoint x: 533, startPoint y: 258, endPoint x: 218, endPoint y: 262, distance: 314.9
click at [218, 262] on div "Versión 12.1.2509.00 del POS Bold Italic Underline Bullet Point Heading 1 Headi…" at bounding box center [549, 386] width 664 height 1582
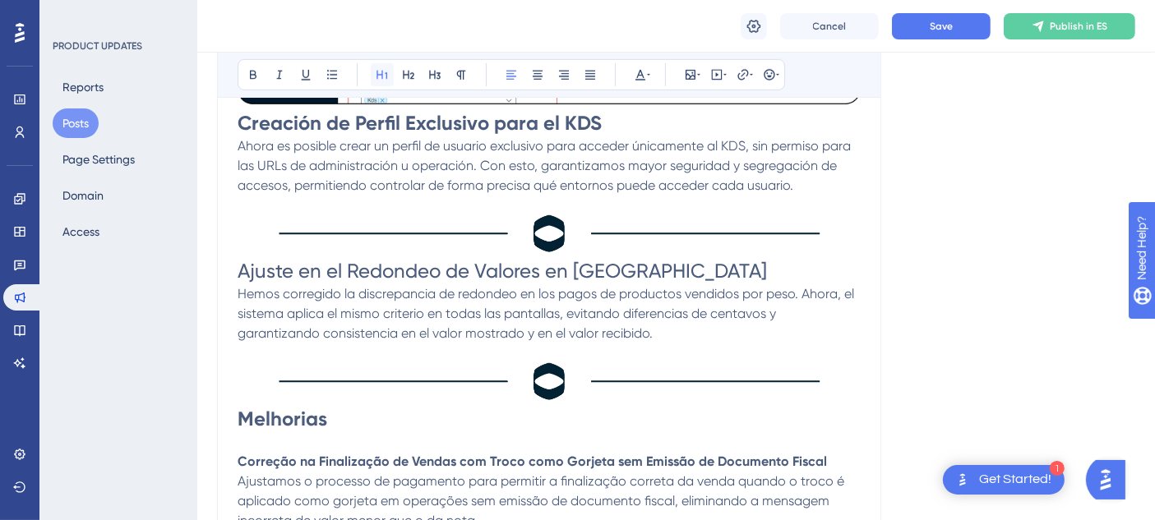
click at [385, 72] on icon at bounding box center [382, 74] width 13 height 13
drag, startPoint x: 406, startPoint y: 118, endPoint x: 430, endPoint y: 122, distance: 24.2
click at [430, 122] on strong "Creación de Perfil Exclusivo para el KDS" at bounding box center [420, 123] width 364 height 24
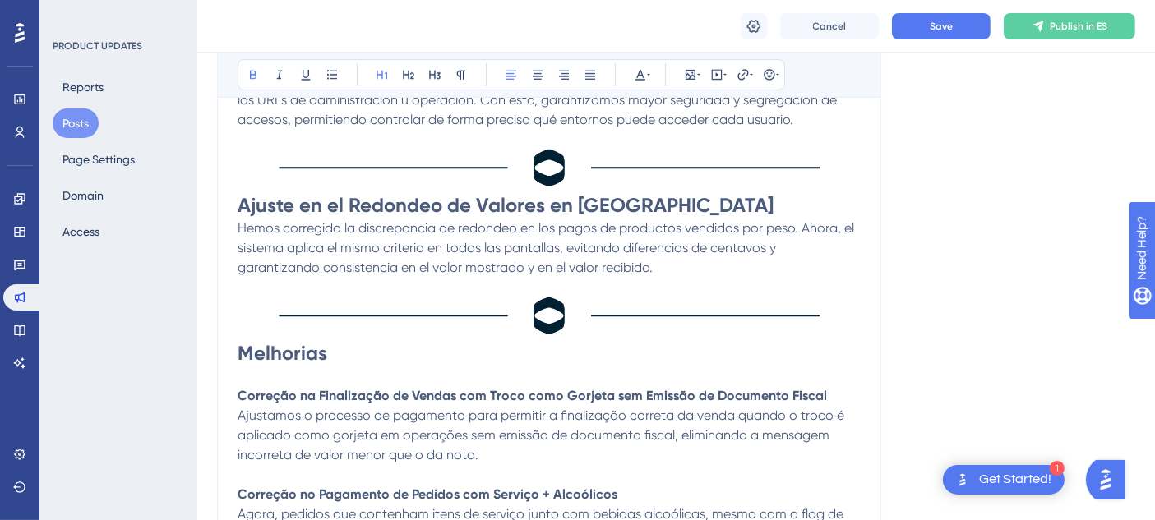
scroll to position [971, 0]
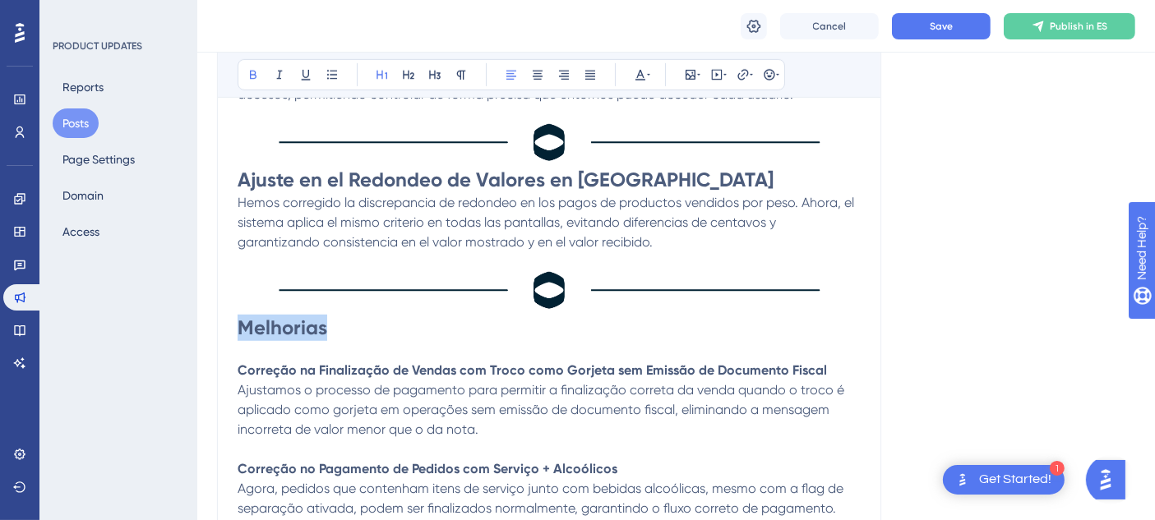
drag, startPoint x: 241, startPoint y: 325, endPoint x: 325, endPoint y: 327, distance: 83.9
click at [325, 327] on strong "Melhorias" at bounding box center [283, 328] width 90 height 24
copy strong "Melhorias"
click at [270, 330] on strong "Melhorias" at bounding box center [283, 328] width 90 height 24
drag, startPoint x: 247, startPoint y: 326, endPoint x: 312, endPoint y: 331, distance: 66.0
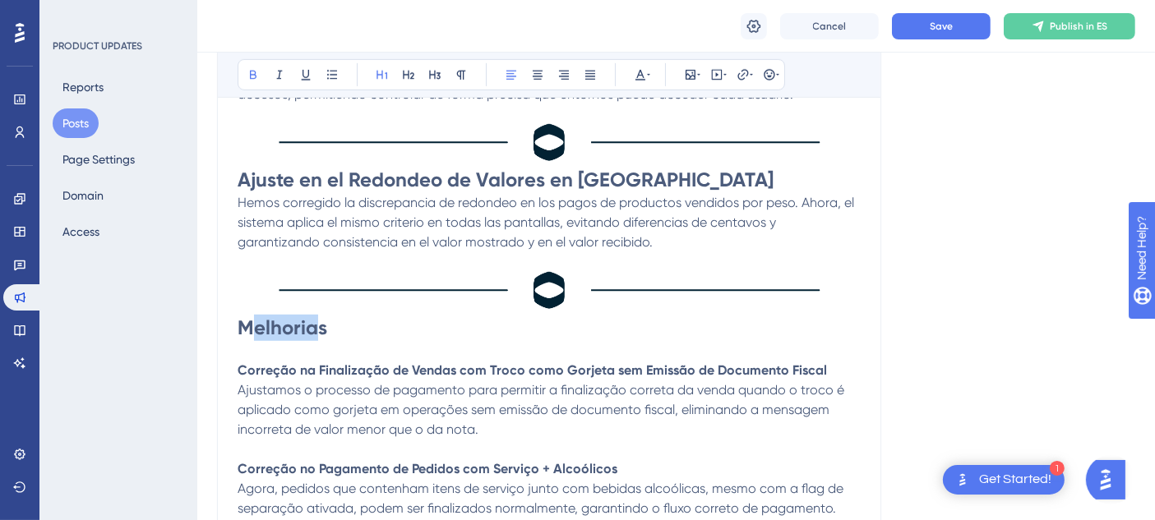
click at [312, 331] on strong "Melhorias" at bounding box center [283, 328] width 90 height 24
drag, startPoint x: 324, startPoint y: 329, endPoint x: 333, endPoint y: 332, distance: 9.6
click at [333, 332] on strong "s" at bounding box center [329, 328] width 9 height 24
drag, startPoint x: 258, startPoint y: 325, endPoint x: 243, endPoint y: 323, distance: 15.7
click at [243, 323] on h1 "M Mejoras" at bounding box center [549, 328] width 623 height 26
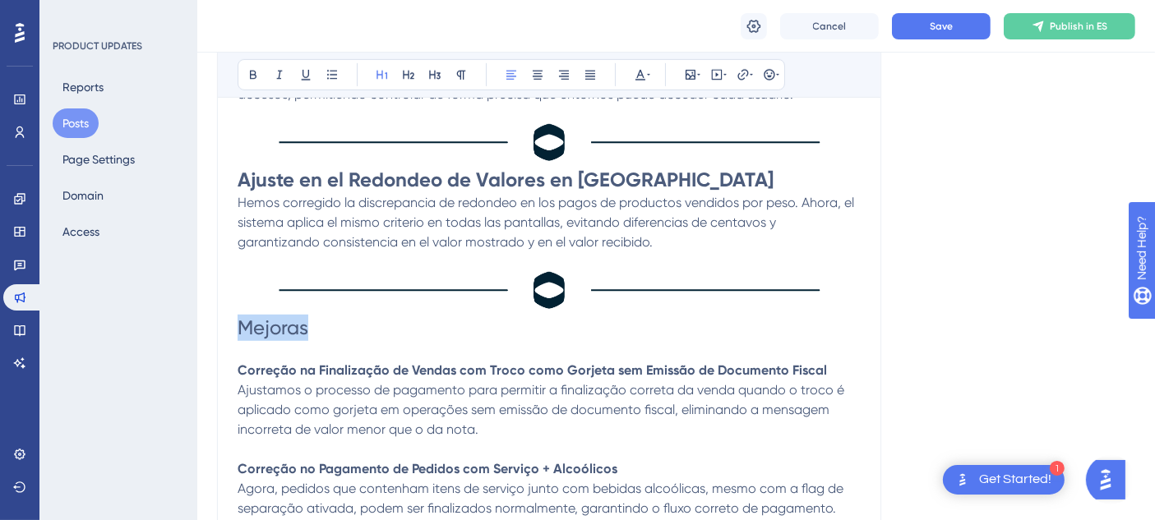
drag, startPoint x: 244, startPoint y: 323, endPoint x: 312, endPoint y: 329, distance: 68.5
click at [312, 329] on h1 "Mejoras" at bounding box center [549, 328] width 623 height 26
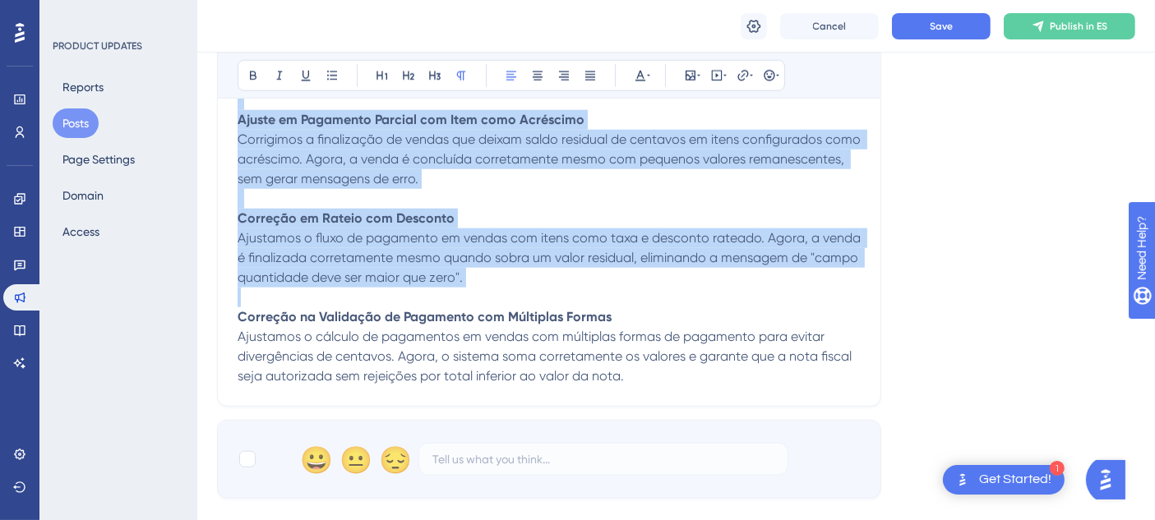
scroll to position [1702, 0]
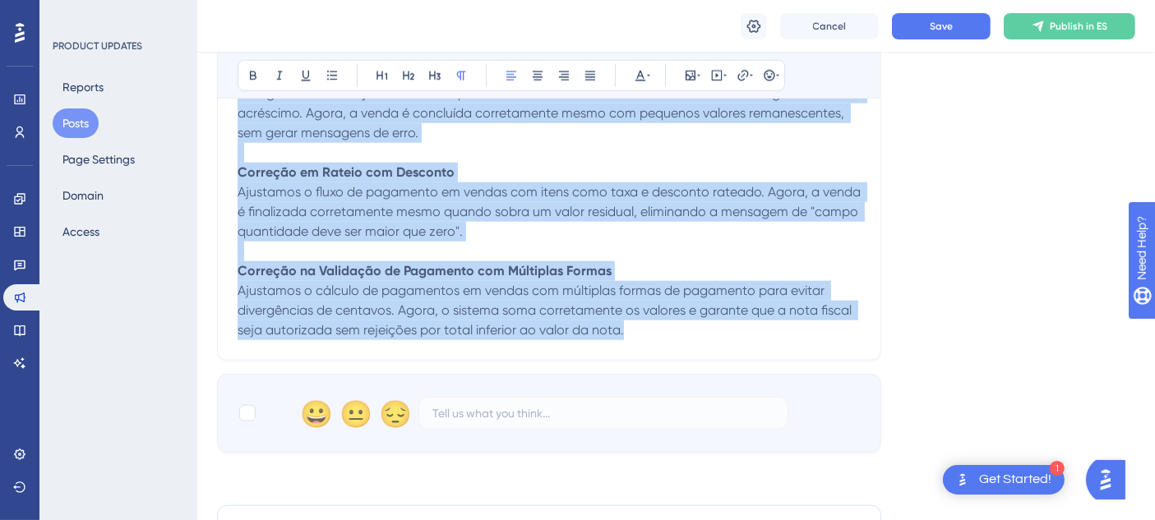
drag, startPoint x: 238, startPoint y: 186, endPoint x: 667, endPoint y: 349, distance: 458.2
copy div "Loremips do Sitametcons ad Elitse doe Tempo inci Utlabor etd Magnaal en Adminim…"
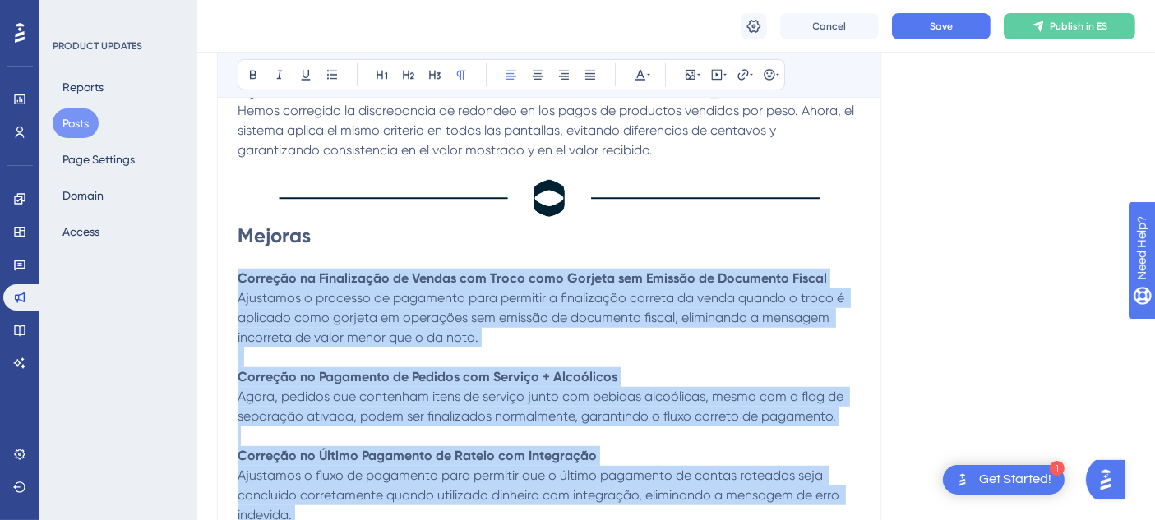
scroll to position [1062, 0]
click at [251, 298] on span "Ajustamos o processo de pagamento para permitir a finalização correta da venda …" at bounding box center [543, 318] width 610 height 55
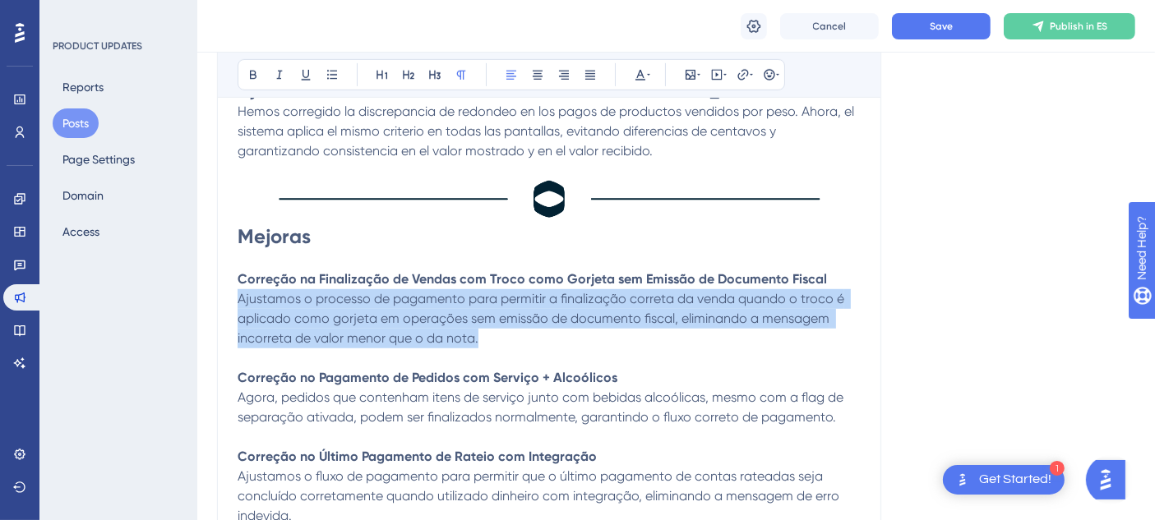
drag, startPoint x: 242, startPoint y: 299, endPoint x: 476, endPoint y: 335, distance: 237.0
click at [476, 335] on span "Ajustamos o processo de pagamento para permitir a finalização correta da venda …" at bounding box center [543, 318] width 610 height 55
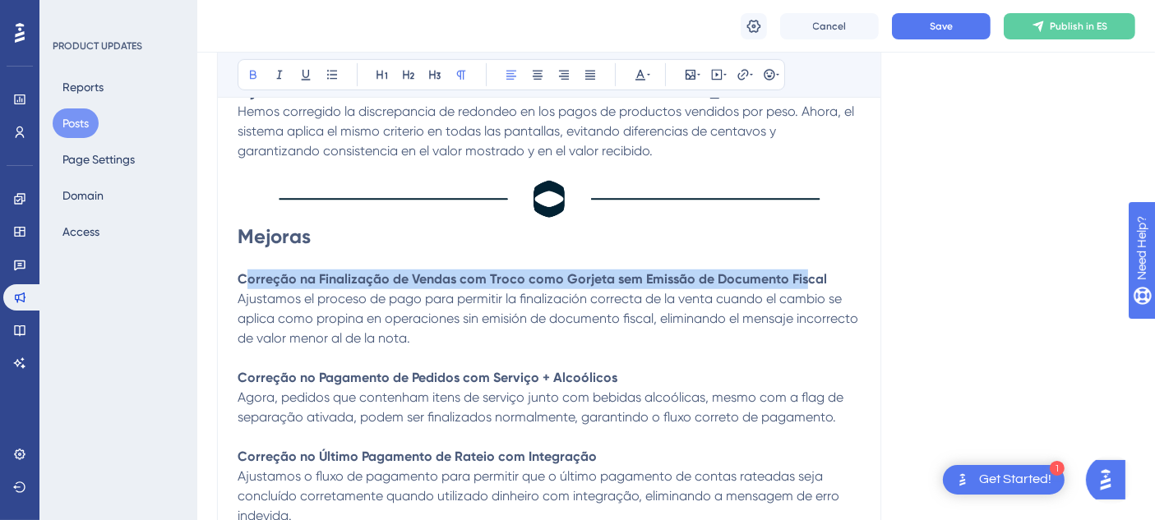
drag, startPoint x: 243, startPoint y: 279, endPoint x: 802, endPoint y: 284, distance: 559.9
click at [802, 284] on strong "Correção na Finalização de Vendas com Troco como Gorjeta sem Emissão de Documen…" at bounding box center [532, 279] width 589 height 16
click at [244, 280] on strong "Correção na Finalização de Vendas com Troco como Gorjeta sem Emissão de Documen…" at bounding box center [532, 279] width 589 height 16
drag, startPoint x: 239, startPoint y: 280, endPoint x: 819, endPoint y: 280, distance: 579.6
click at [819, 280] on p "Correção na Finalização de Vendas com Troco como Gorjeta sem Emissão de Documen…" at bounding box center [549, 280] width 623 height 20
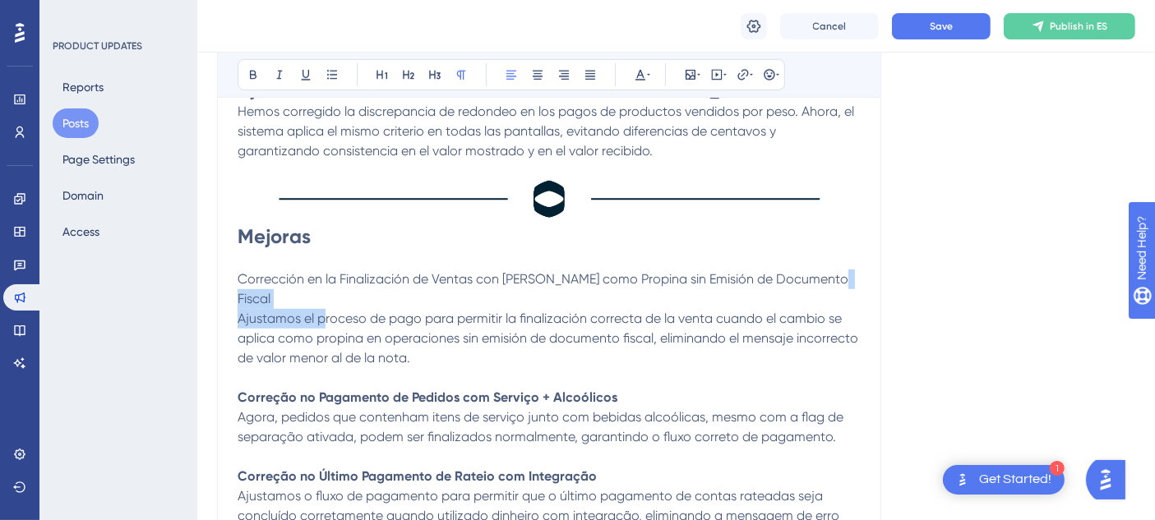
drag, startPoint x: 839, startPoint y: 280, endPoint x: 325, endPoint y: 289, distance: 514.7
click at [325, 289] on div "La nueva versión del POS llegó el [DATE][PERSON_NAME] con novedades que mejorar…" at bounding box center [549, 275] width 623 height 1449
click at [356, 280] on span "Corrección en la Finalización de Ventas con [PERSON_NAME] como Propina sin Emis…" at bounding box center [545, 288] width 614 height 35
click at [233, 279] on div "Versión 12.1.2509.00 del POS Bold Italic Underline Bullet Point Heading 1 Headi…" at bounding box center [549, 216] width 664 height 1608
drag, startPoint x: 238, startPoint y: 279, endPoint x: 252, endPoint y: 279, distance: 13.2
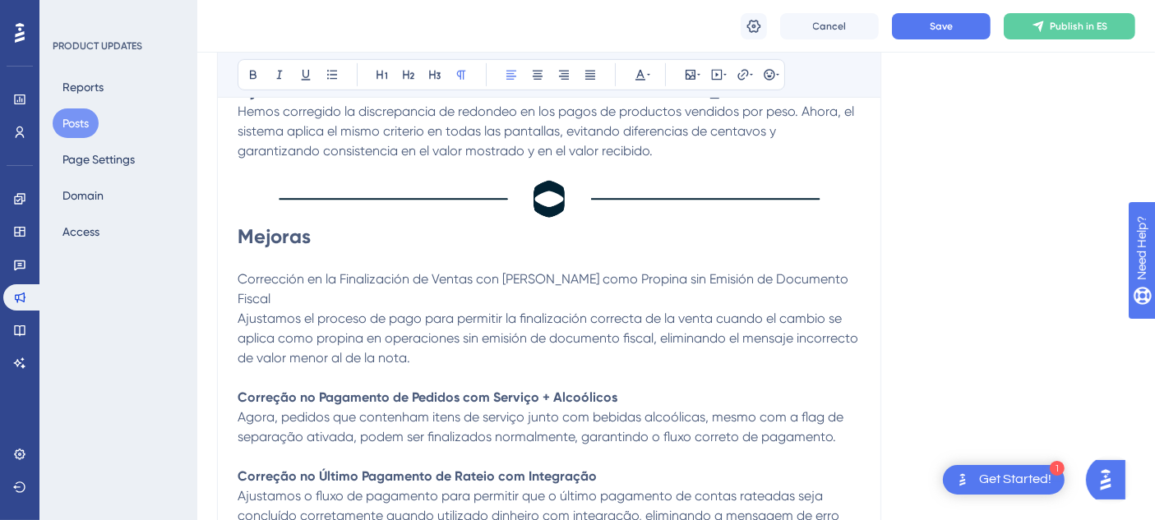
click at [238, 278] on span "Corrección en la Finalización de Ventas con [PERSON_NAME] como Propina sin Emis…" at bounding box center [545, 288] width 614 height 35
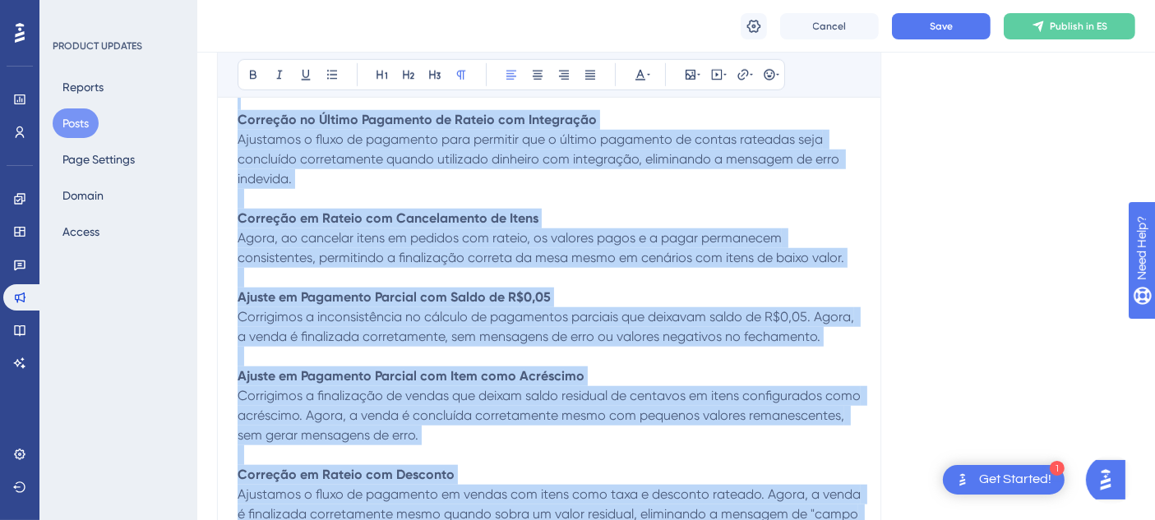
scroll to position [1518, 0]
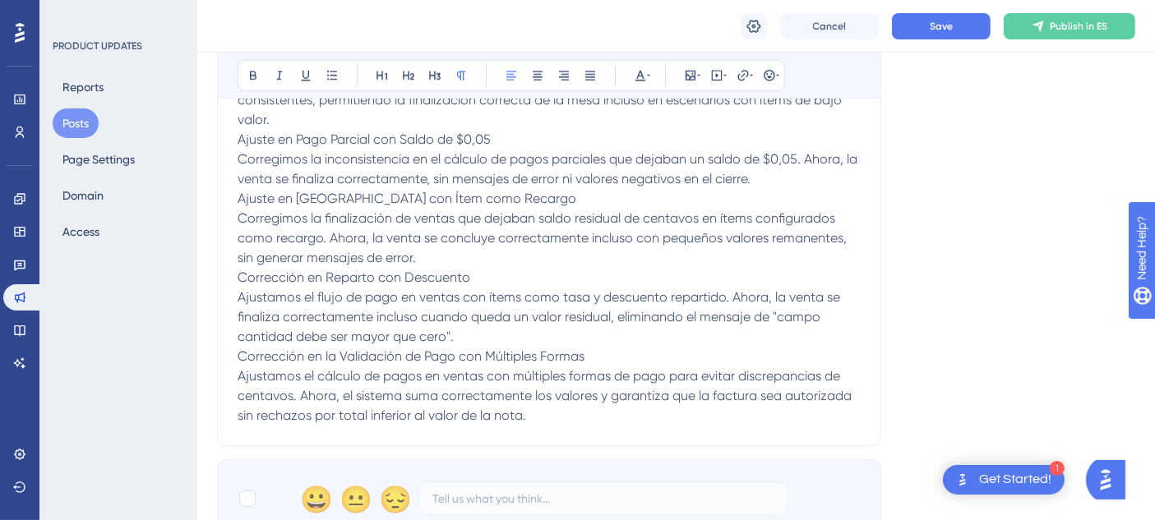
click at [514, 311] on p "Corrección en Reparto con Descuento Ajustamos el flujo de pago en ventas con ít…" at bounding box center [549, 307] width 623 height 79
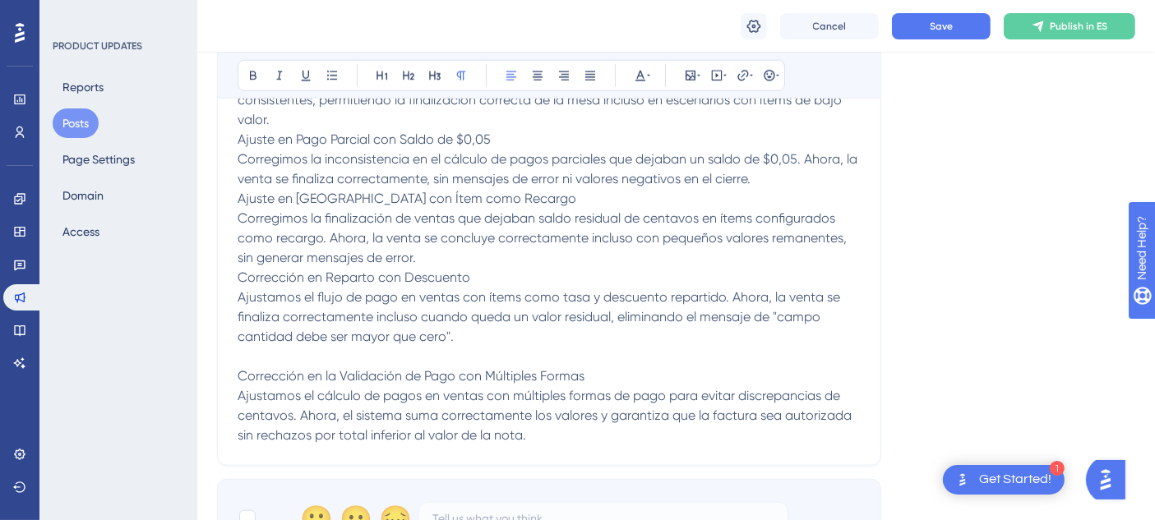
click at [486, 239] on p "Ajuste en Pago Parcial con Ítem como Recargo Corregimos la finalización de vent…" at bounding box center [549, 228] width 623 height 79
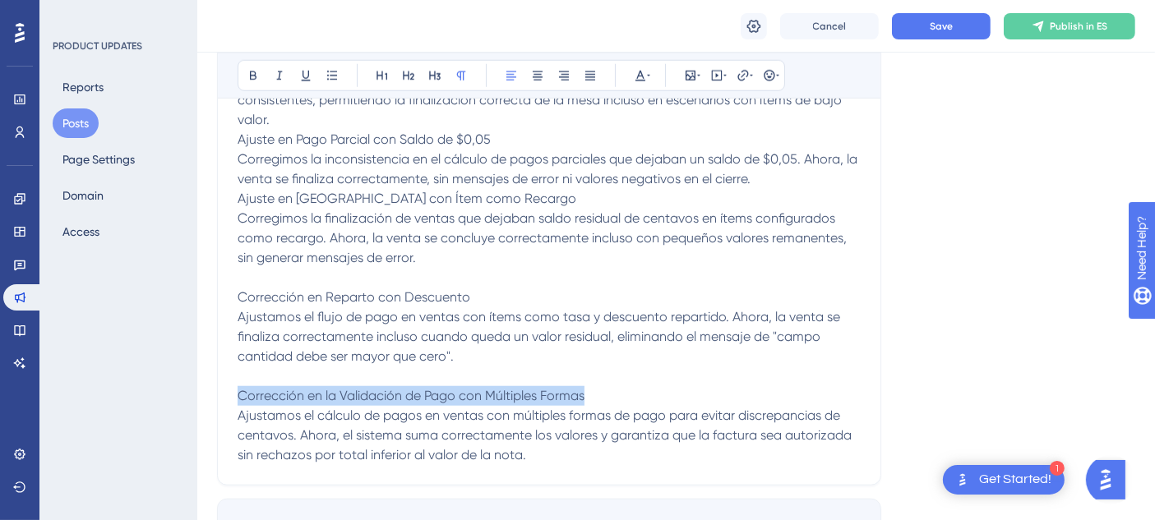
drag, startPoint x: 583, startPoint y: 377, endPoint x: 230, endPoint y: 368, distance: 352.8
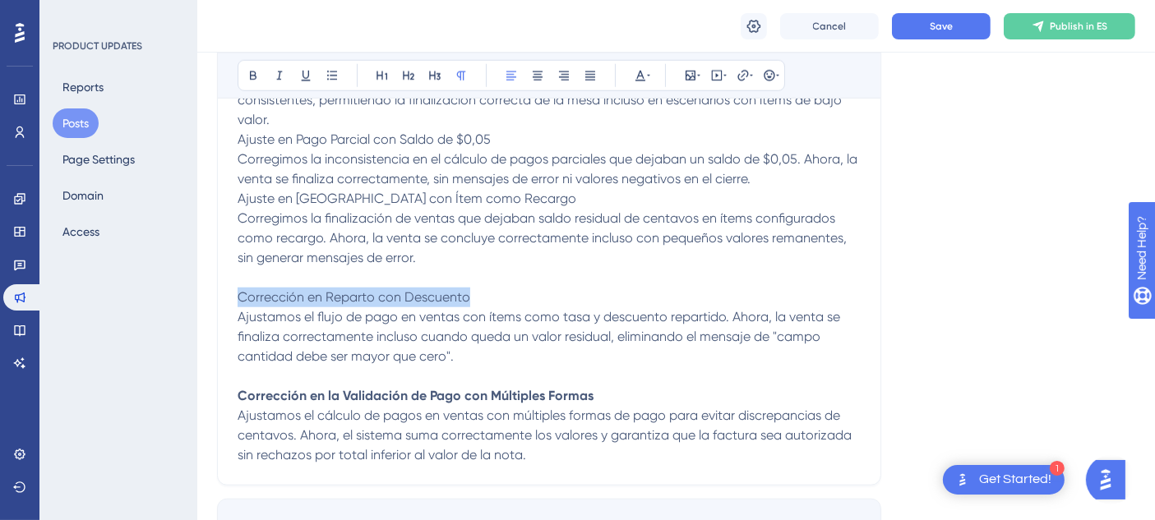
drag, startPoint x: 469, startPoint y: 280, endPoint x: 242, endPoint y: 271, distance: 227.9
click at [242, 288] on p "Corrección en Reparto con Descuento Ajustamos el flujo de pago en ventas con ít…" at bounding box center [549, 327] width 623 height 79
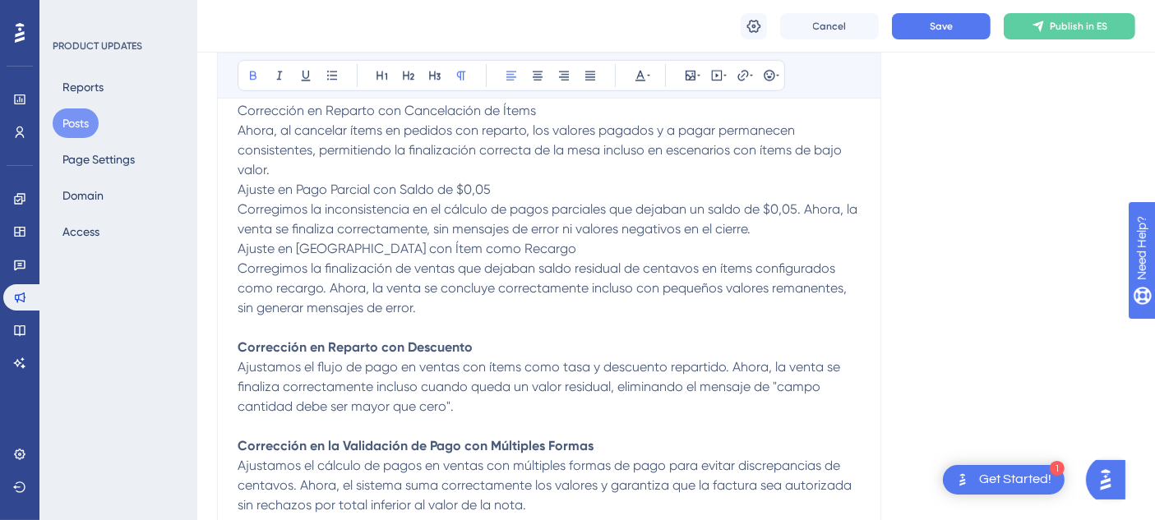
scroll to position [1426, 0]
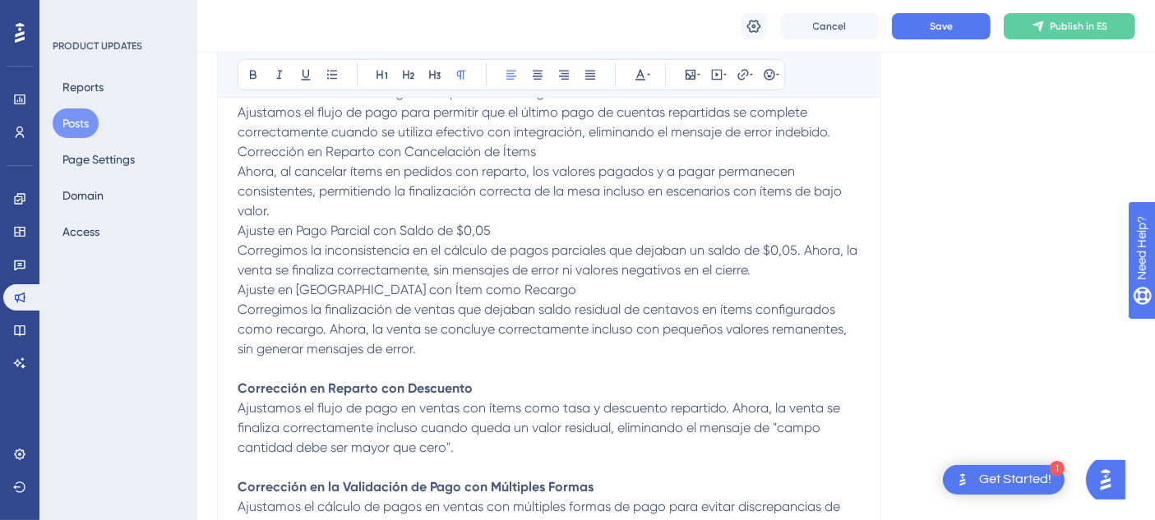
click at [782, 252] on p "Ajuste en Pago Parcial con Saldo de $0,05 Corregimos la inconsistencia en el cá…" at bounding box center [549, 250] width 623 height 59
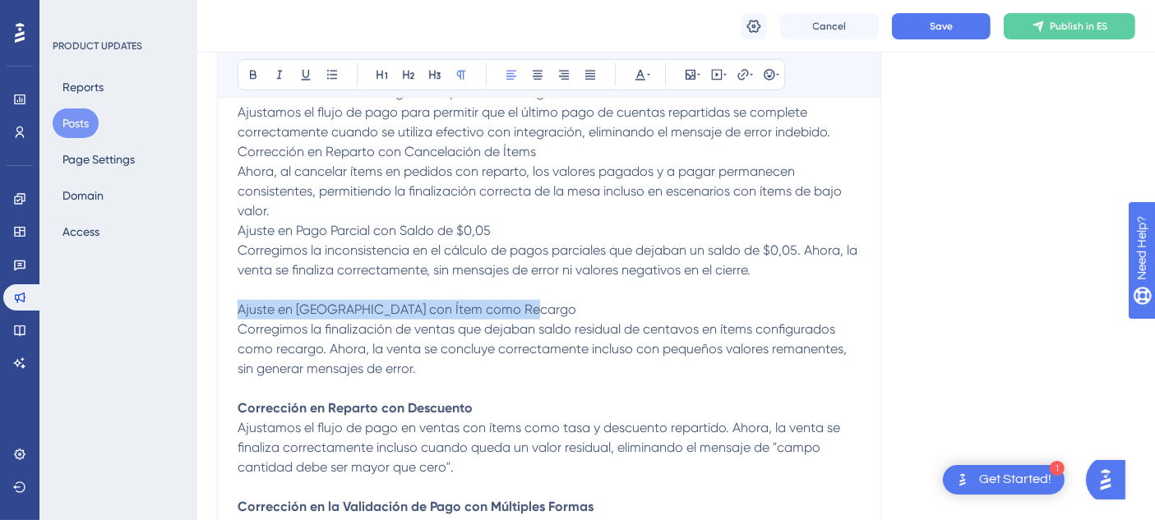
drag, startPoint x: 239, startPoint y: 291, endPoint x: 519, endPoint y: 293, distance: 279.5
click at [519, 300] on p "Ajuste en Pago Parcial con Ítem como Recargo Corregimos la finalización de vent…" at bounding box center [549, 339] width 623 height 79
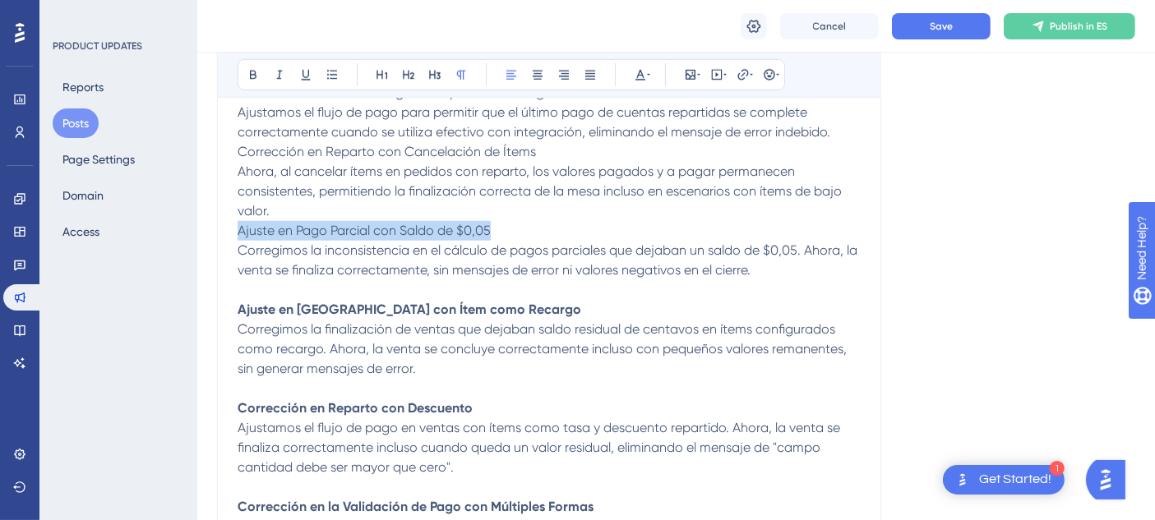
drag, startPoint x: 240, startPoint y: 207, endPoint x: 491, endPoint y: 213, distance: 250.8
click at [491, 221] on p "Ajuste en Pago Parcial con Saldo de $0,05 Corregimos la inconsistencia en el cá…" at bounding box center [549, 250] width 623 height 59
click at [469, 181] on p "Corrección en Reparto con Cancelación de Ítems Ahora, al cancelar ítems en pedi…" at bounding box center [549, 181] width 623 height 79
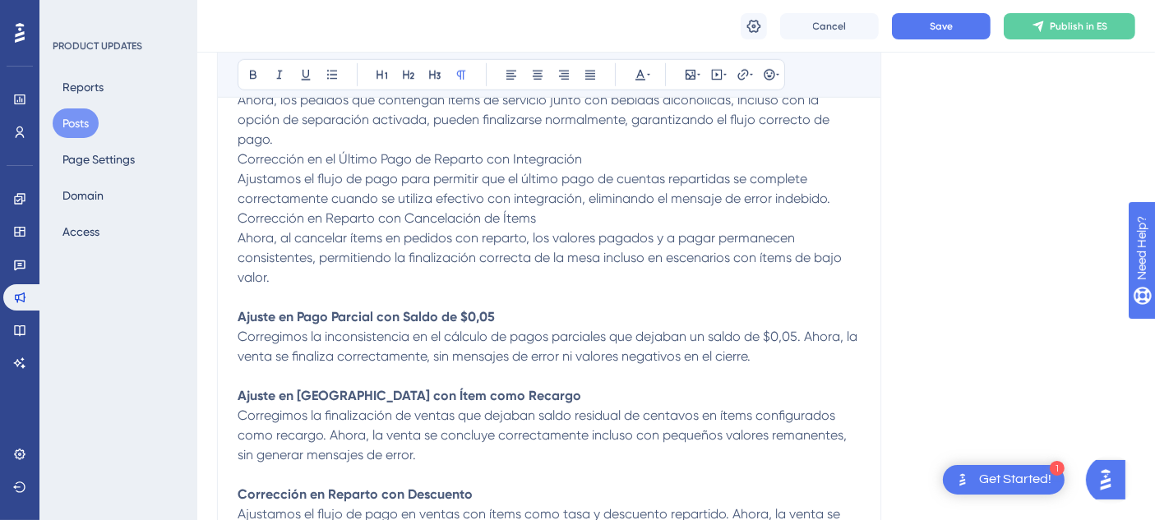
scroll to position [1335, 0]
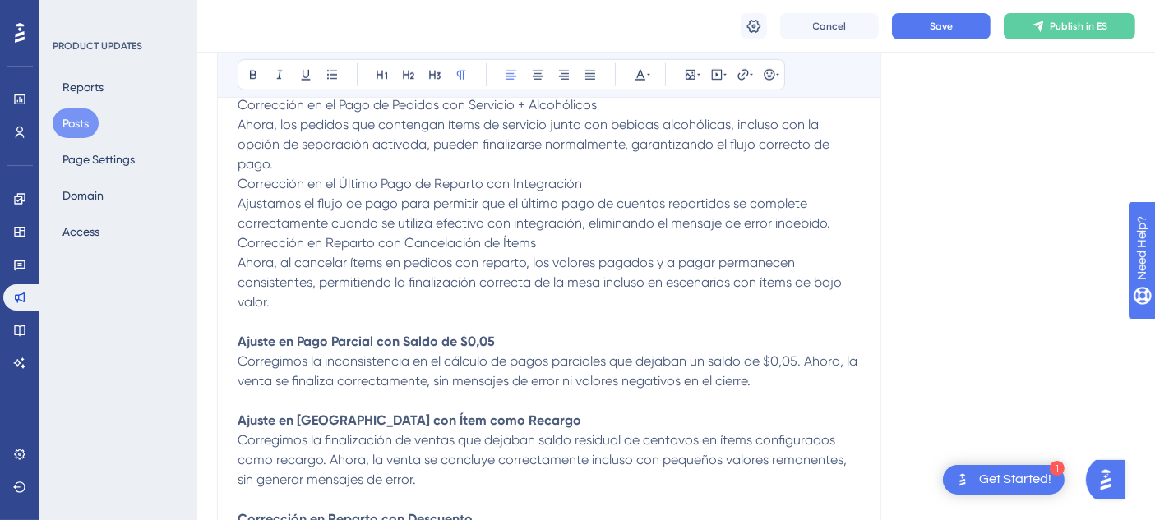
click at [830, 201] on p "Corrección en el Último Pago de Reparto con Integración Ajustamos el flujo de p…" at bounding box center [549, 203] width 623 height 59
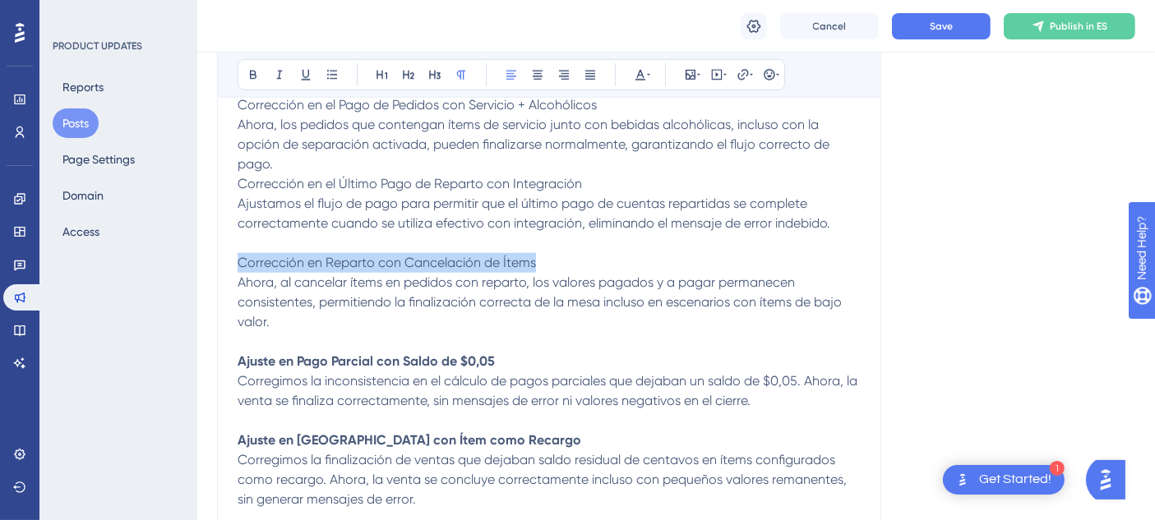
drag, startPoint x: 558, startPoint y: 243, endPoint x: 234, endPoint y: 233, distance: 324.1
click at [613, 253] on p "Corrección en Reparto con Cancelación de Ítems Ahora, al cancelar ítems en pedi…" at bounding box center [549, 292] width 623 height 79
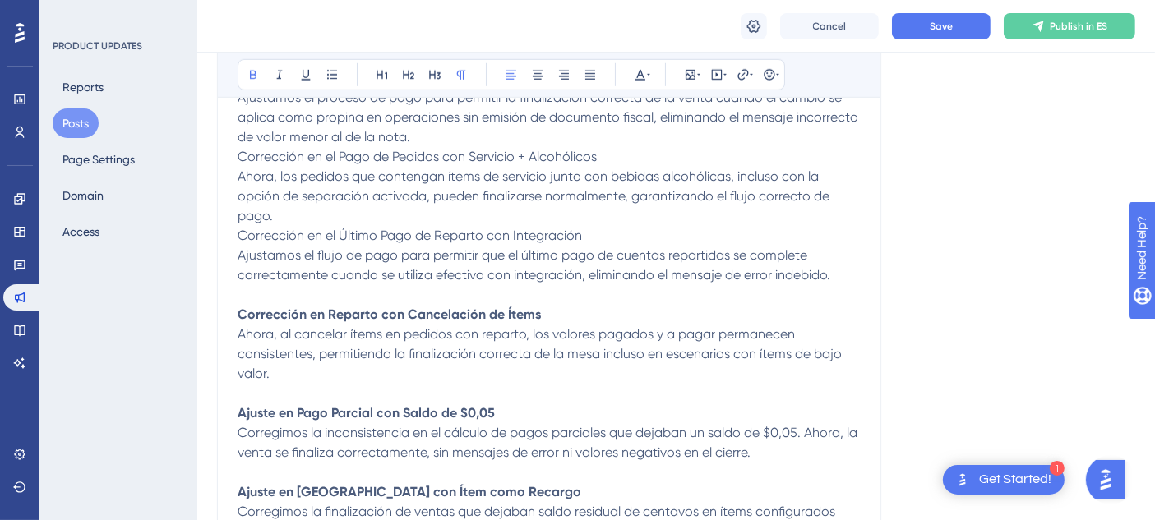
scroll to position [1244, 0]
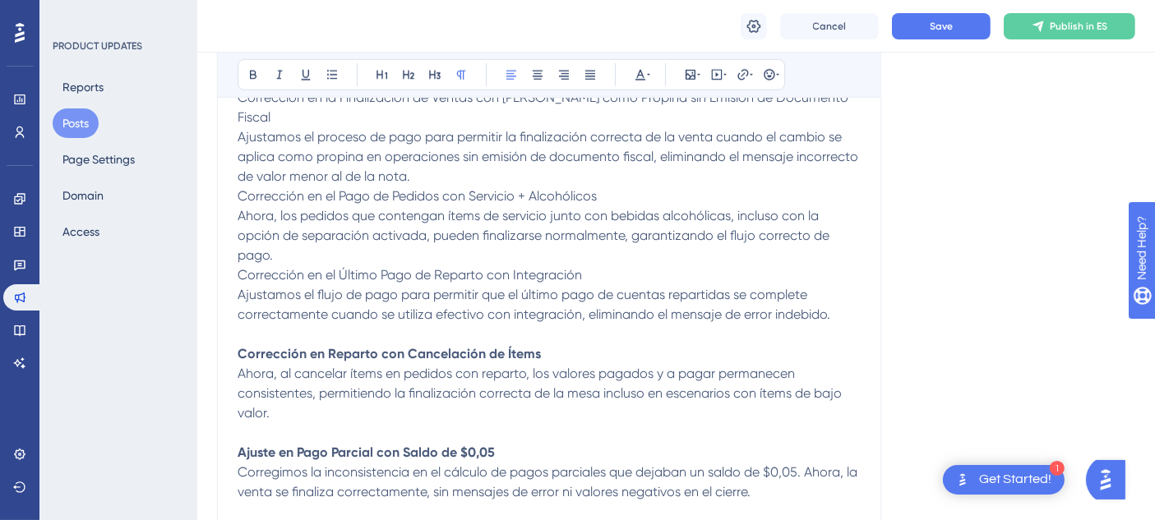
click at [489, 233] on p "Corrección en el Pago de Pedidos con Servicio + Alcohólicos Ahora, los pedidos …" at bounding box center [549, 226] width 623 height 79
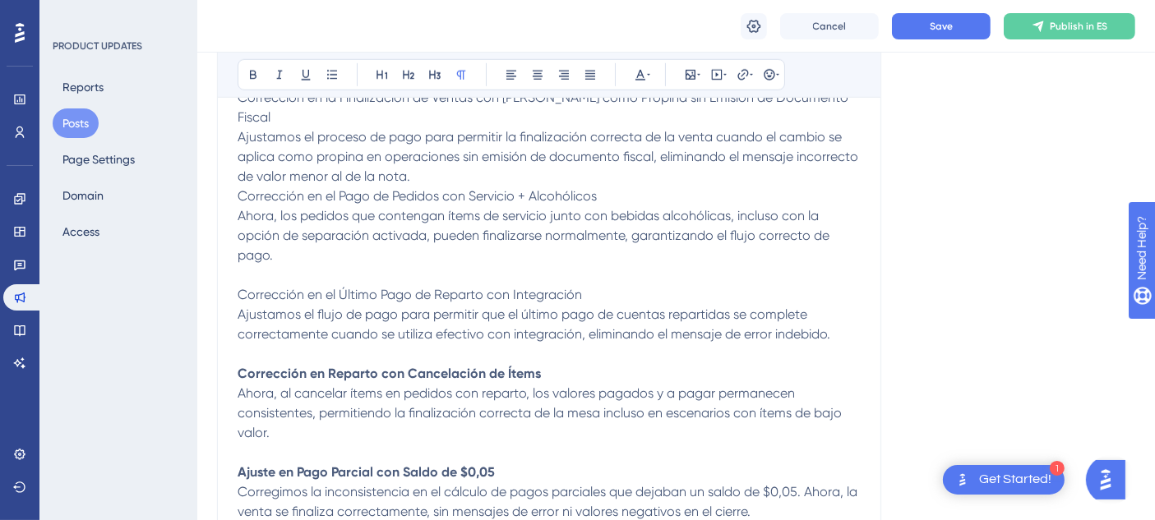
click at [475, 154] on p "Corrección en la Finalización de Ventas con [PERSON_NAME] como Propina sin Emis…" at bounding box center [549, 137] width 623 height 99
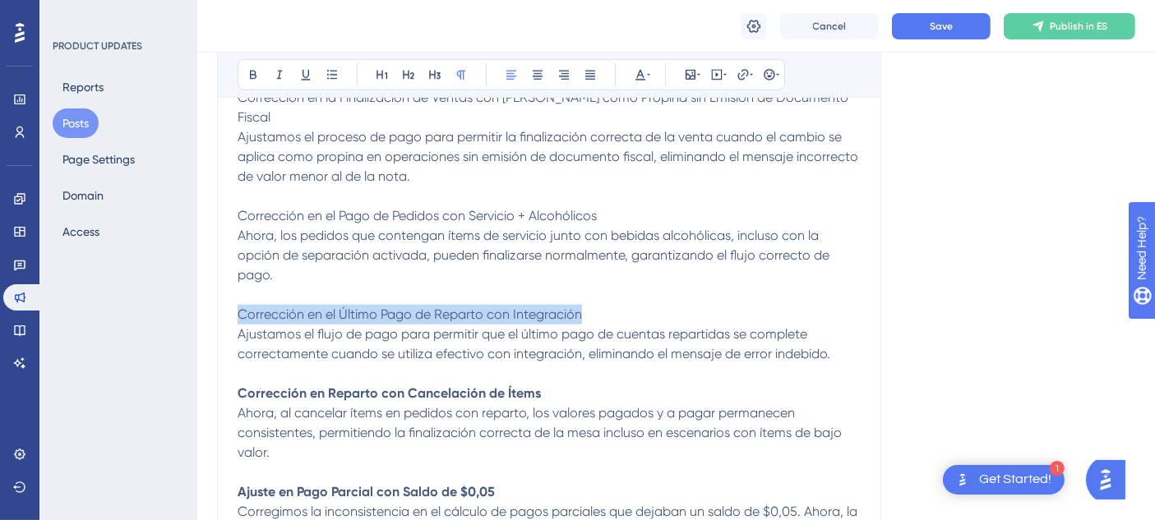
drag, startPoint x: 239, startPoint y: 292, endPoint x: 580, endPoint y: 299, distance: 340.5
click at [580, 307] on span "Corrección en el Último Pago de Reparto con Integración" at bounding box center [410, 315] width 344 height 16
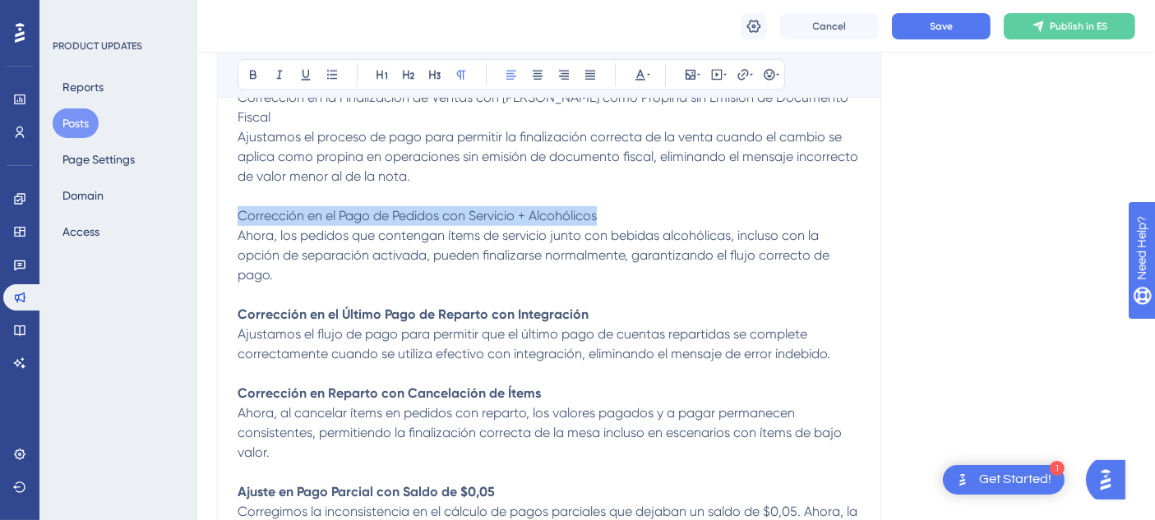
drag, startPoint x: 238, startPoint y: 195, endPoint x: 608, endPoint y: 194, distance: 370.0
click at [608, 206] on p "Corrección en el Pago de Pedidos con Servicio + Alcohólicos Ahora, los pedidos …" at bounding box center [549, 245] width 623 height 79
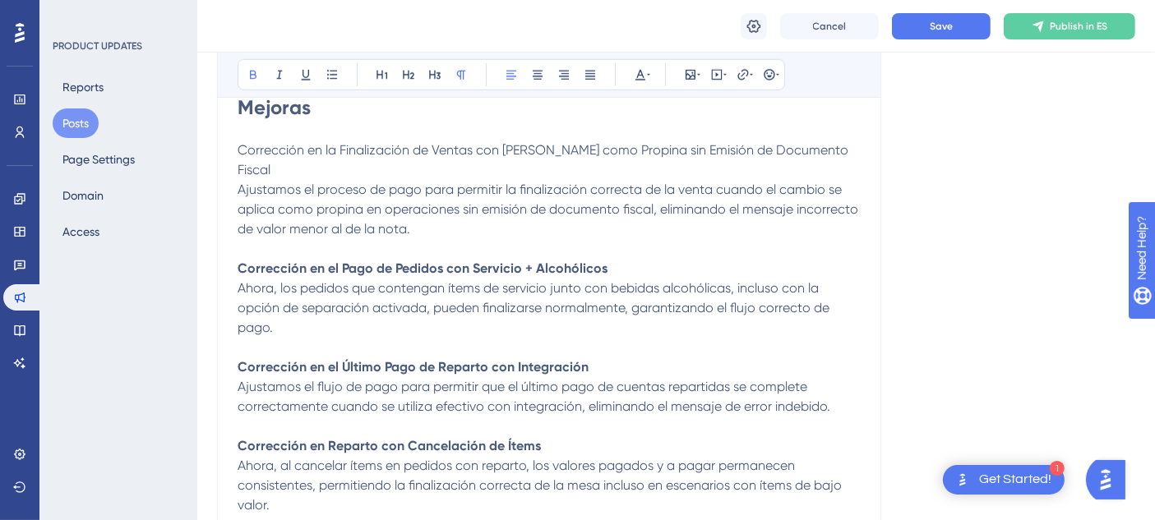
scroll to position [1153, 0]
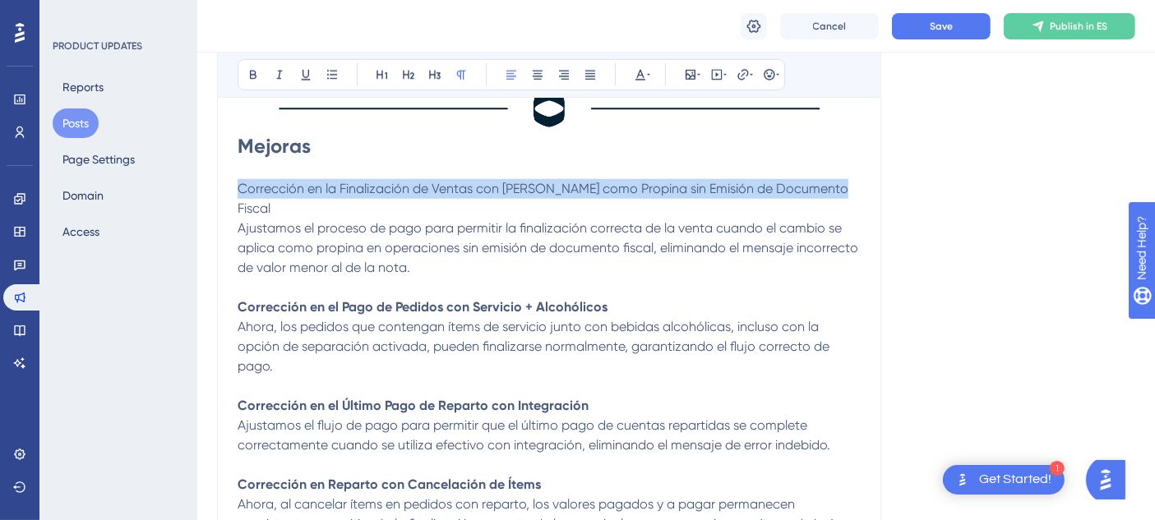
drag, startPoint x: 853, startPoint y: 184, endPoint x: 229, endPoint y: 191, distance: 624.9
click at [229, 191] on div "Versión 12.1.2509.00 del POS Bold Italic Underline Bullet Point Heading 1 Headi…" at bounding box center [549, 136] width 664 height 1628
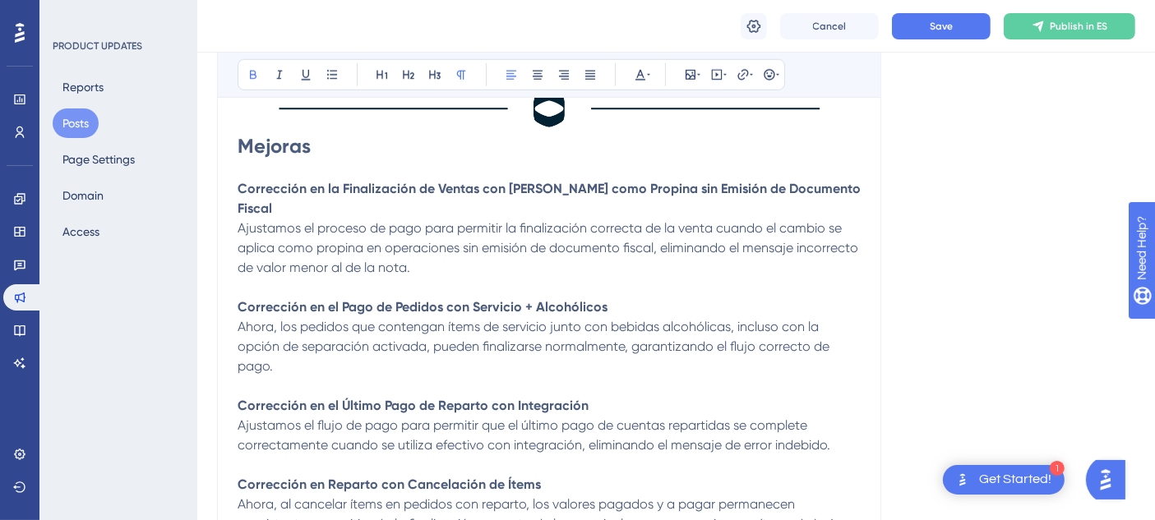
click at [918, 33] on button "Save" at bounding box center [941, 26] width 99 height 26
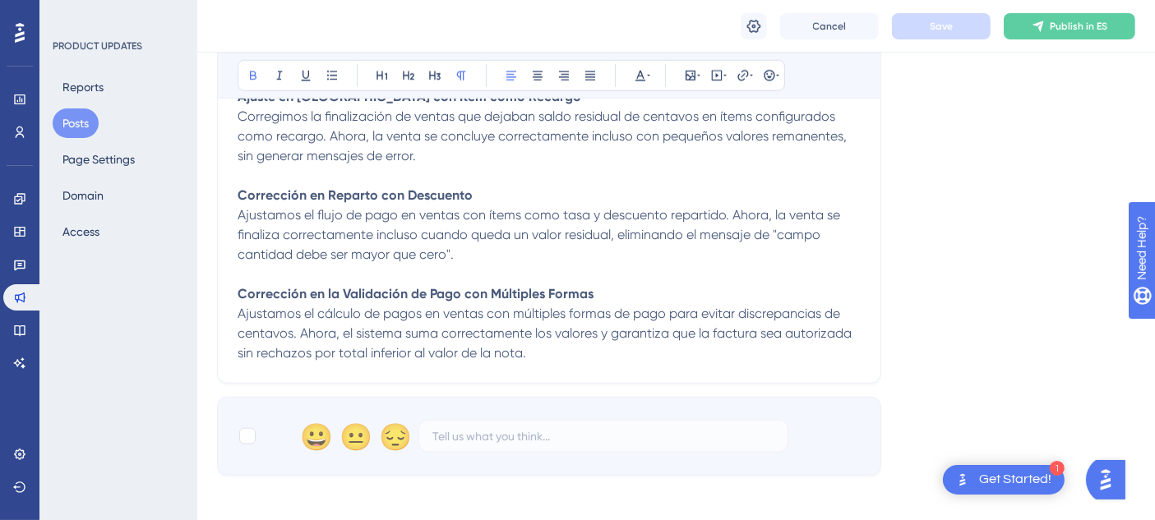
scroll to position [1736, 0]
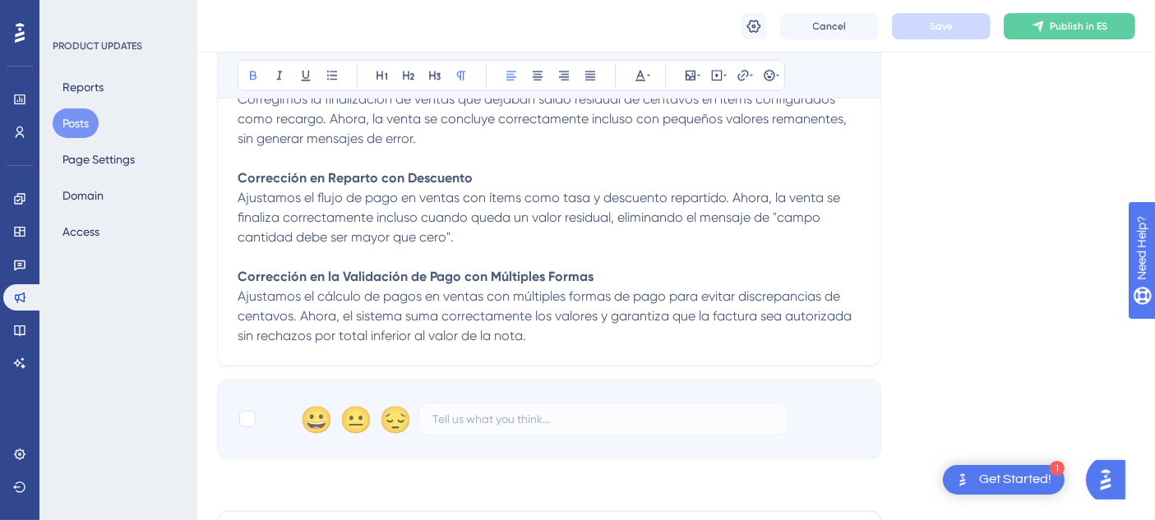
click at [61, 122] on button "Posts" at bounding box center [76, 124] width 46 height 30
